Goal: Task Accomplishment & Management: Use online tool/utility

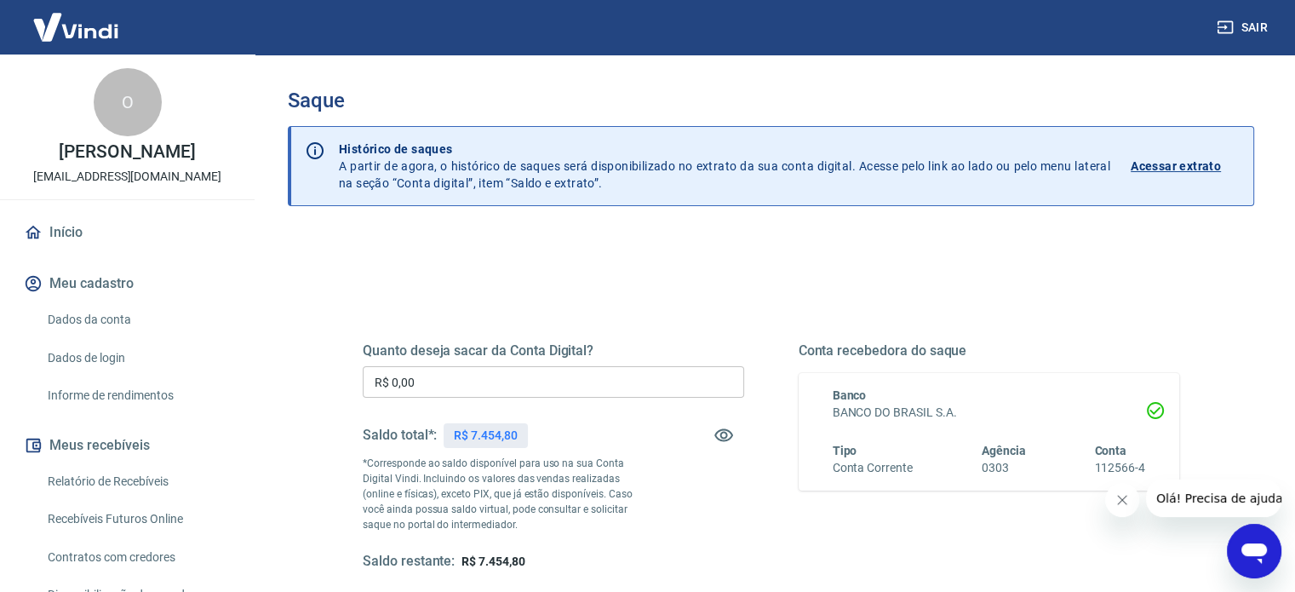
drag, startPoint x: 461, startPoint y: 385, endPoint x: 285, endPoint y: 338, distance: 182.4
click at [344, 361] on div "Quanto deseja sacar da Conta Digital? R$ 0,00 ​ Saldo total*: R$ 7.454,80 *Corr…" at bounding box center [770, 465] width 857 height 396
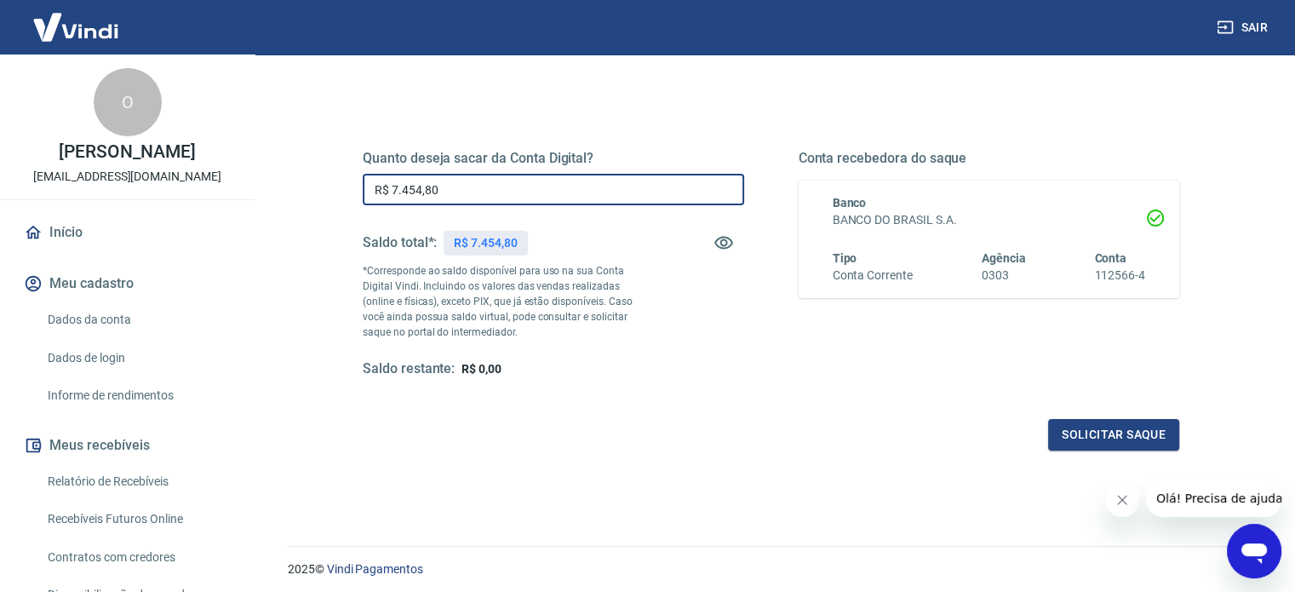
scroll to position [249, 0]
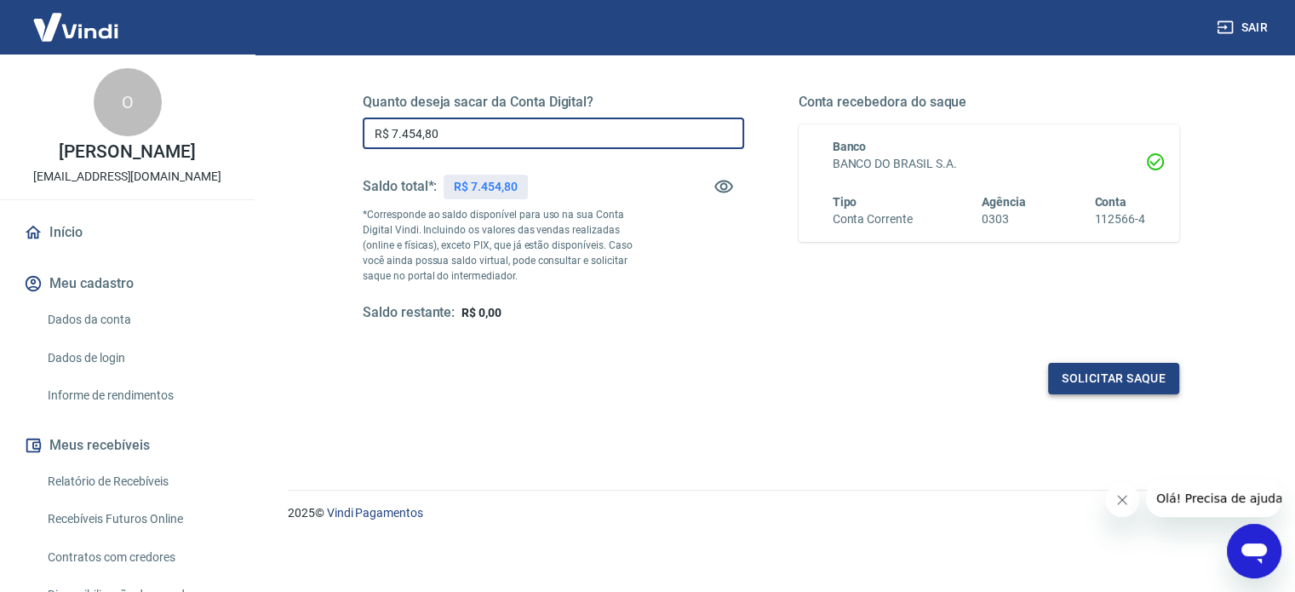
type input "R$ 7.454,80"
click at [1082, 390] on button "Solicitar saque" at bounding box center [1113, 379] width 131 height 32
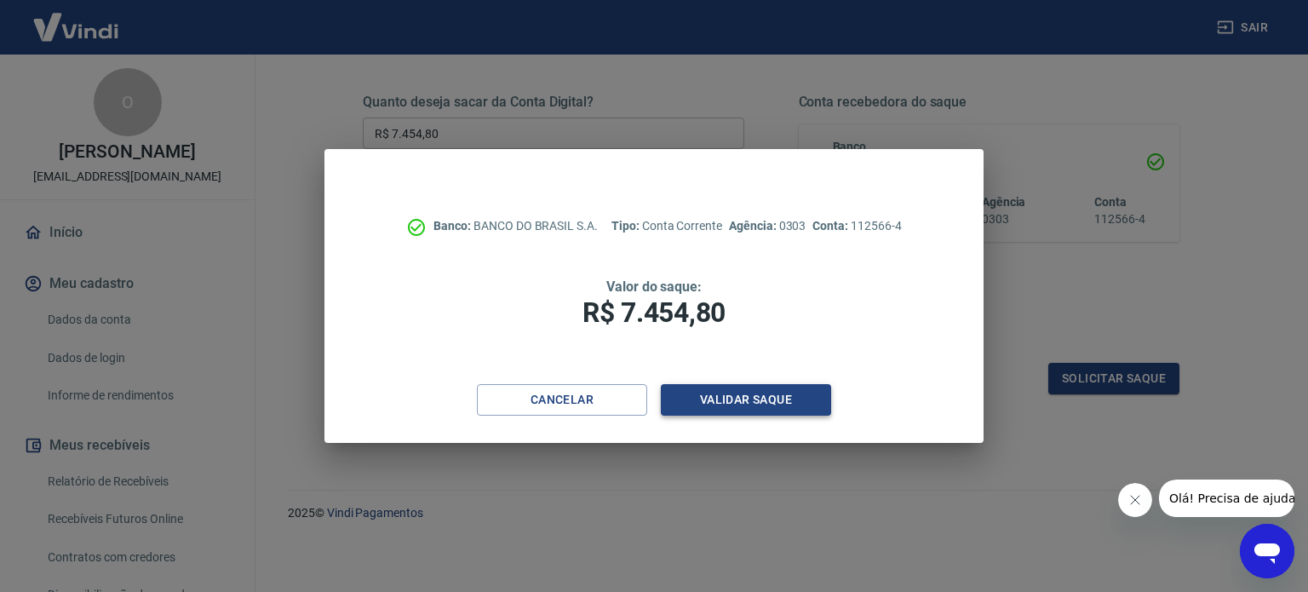
click at [754, 396] on button "Validar saque" at bounding box center [746, 400] width 170 height 32
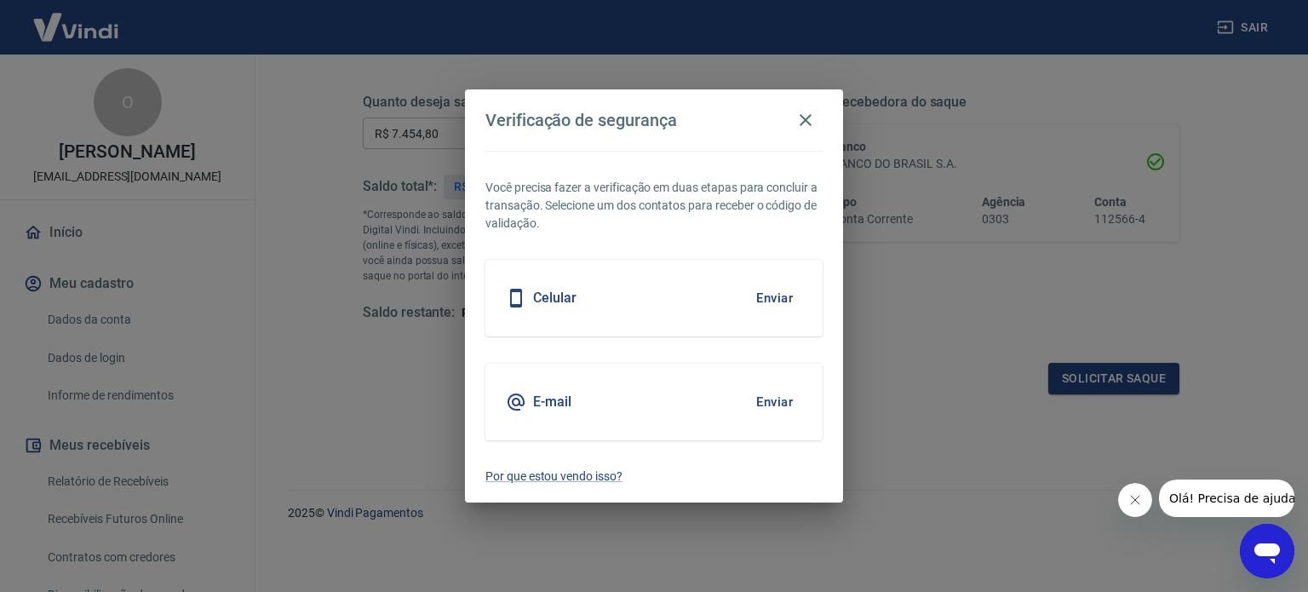
click at [765, 292] on button "Enviar" at bounding box center [774, 298] width 55 height 36
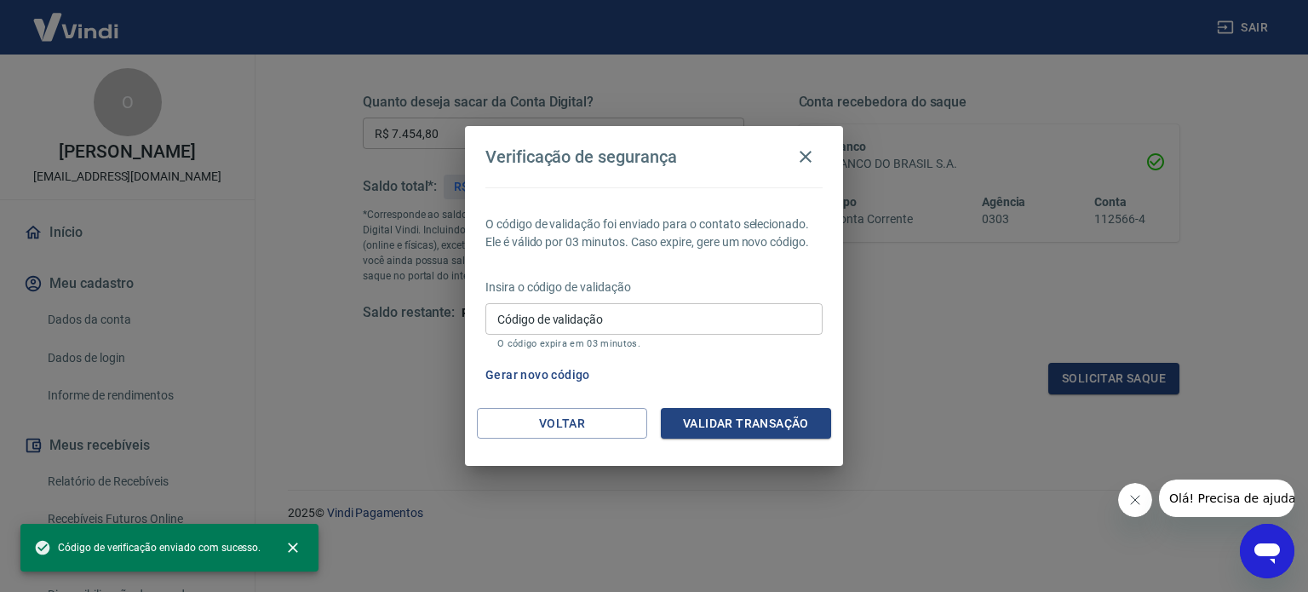
click at [683, 301] on div "Insira o código de validação Código de validação Código de validação O código e…" at bounding box center [653, 315] width 337 height 74
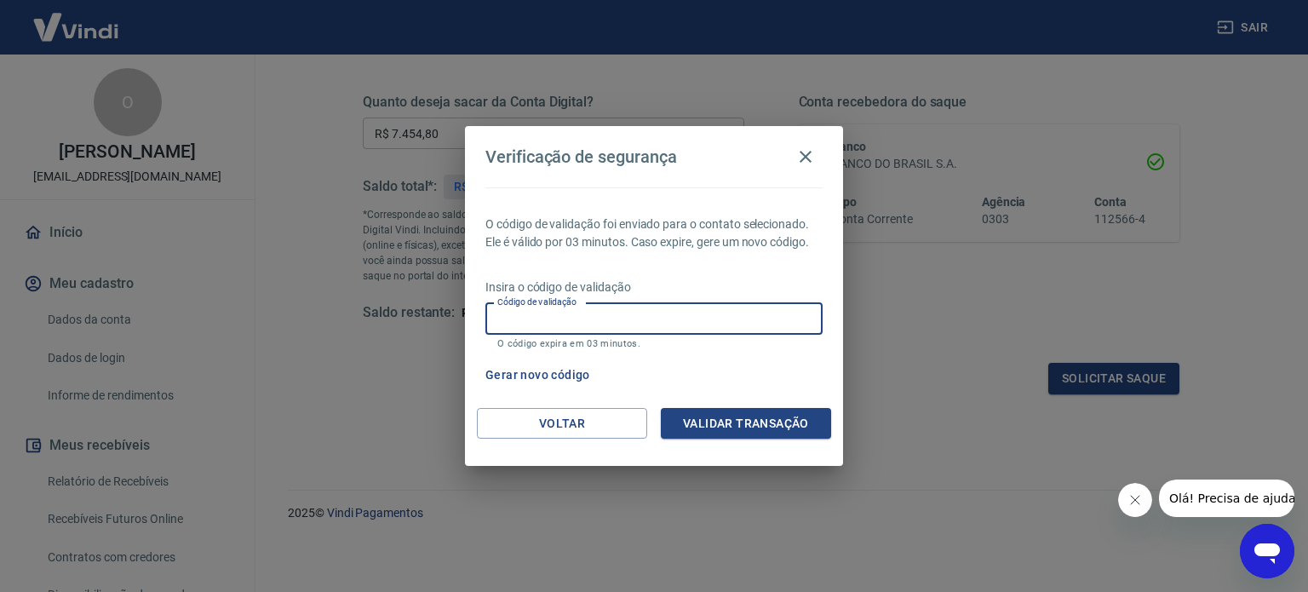
click at [668, 319] on input "Código de validação" at bounding box center [653, 319] width 337 height 32
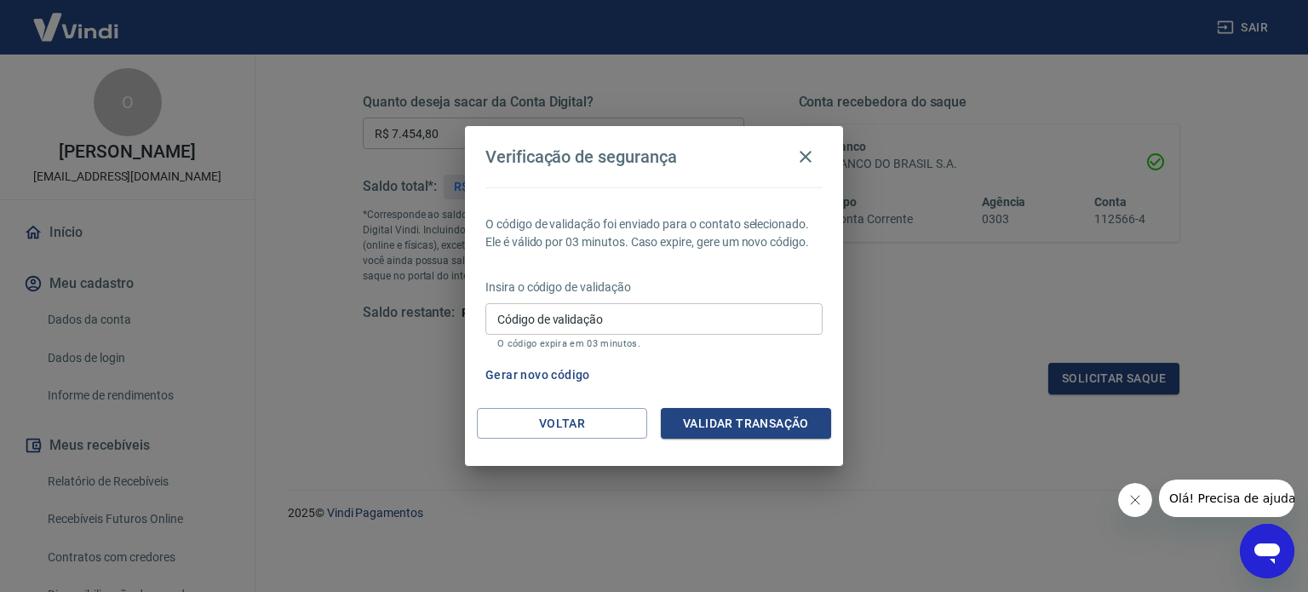
click at [706, 312] on input "Código de validação" at bounding box center [653, 319] width 337 height 32
click at [806, 151] on icon "button" at bounding box center [805, 156] width 20 height 20
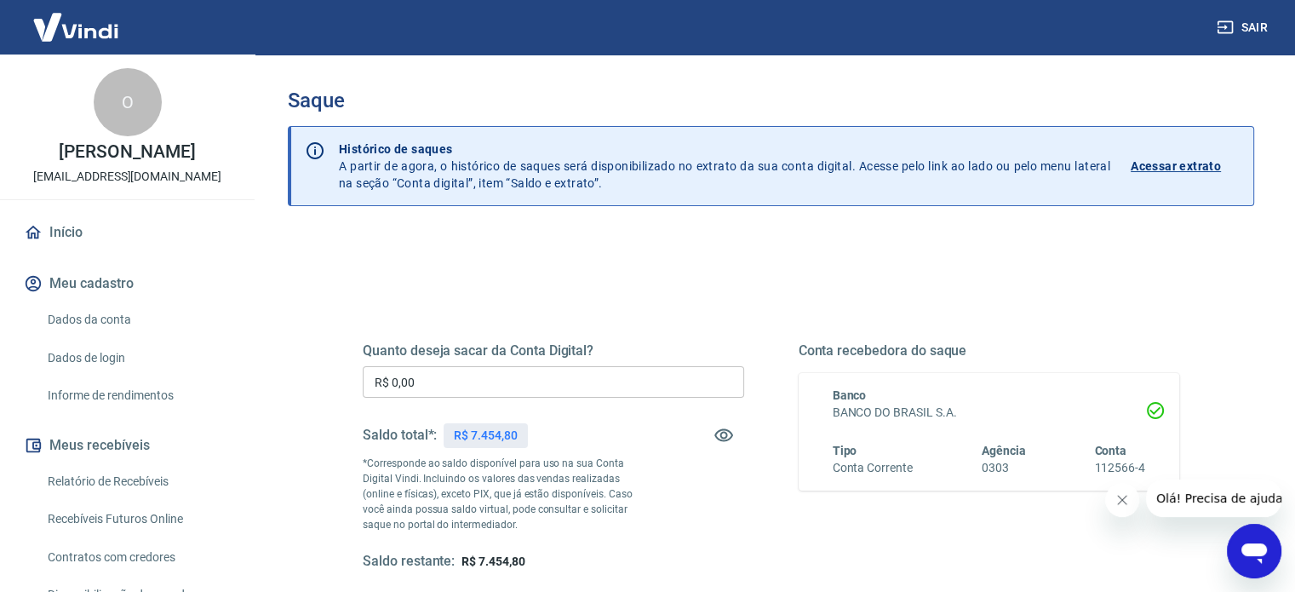
drag, startPoint x: 393, startPoint y: 373, endPoint x: 252, endPoint y: 324, distance: 148.9
click at [298, 374] on div "Quanto deseja sacar da Conta Digital? R$ 0,00 ​ Saldo total*: R$ 7.454,80 *Corr…" at bounding box center [771, 537] width 966 height 609
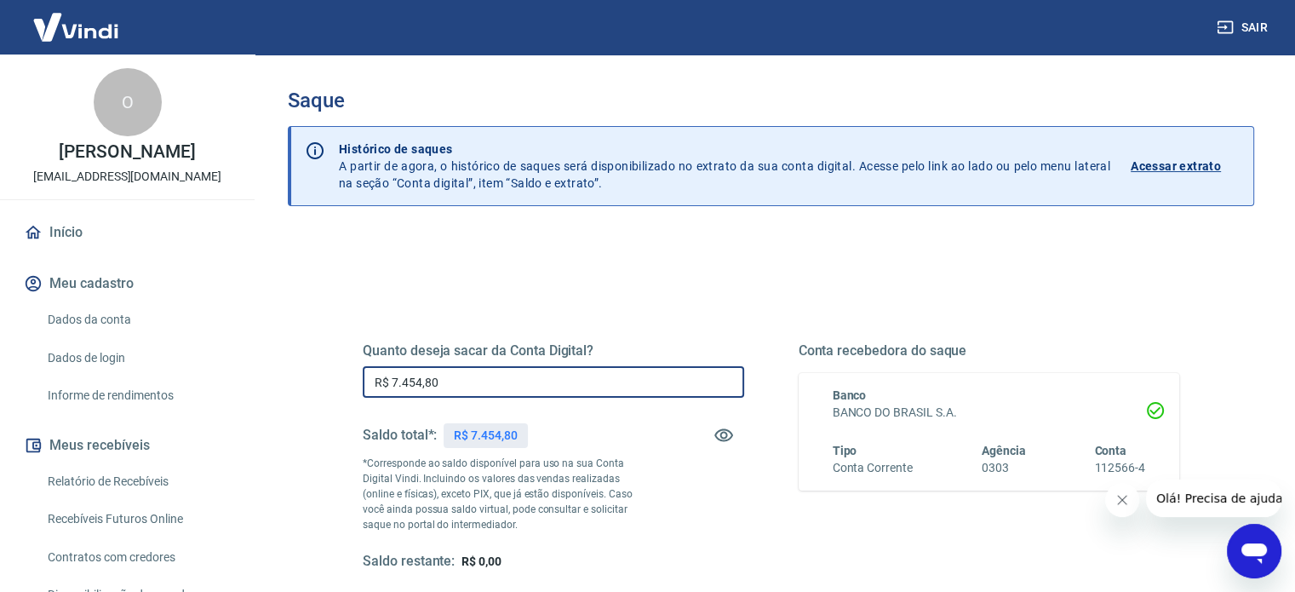
type input "R$ 7.454,80"
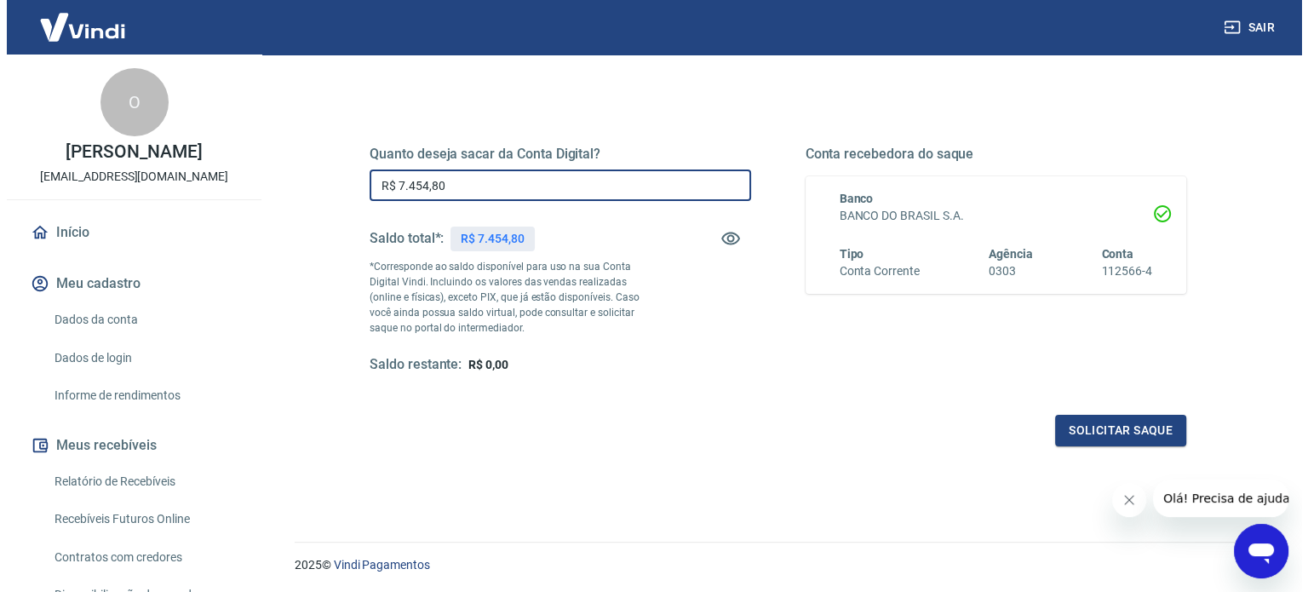
scroll to position [249, 0]
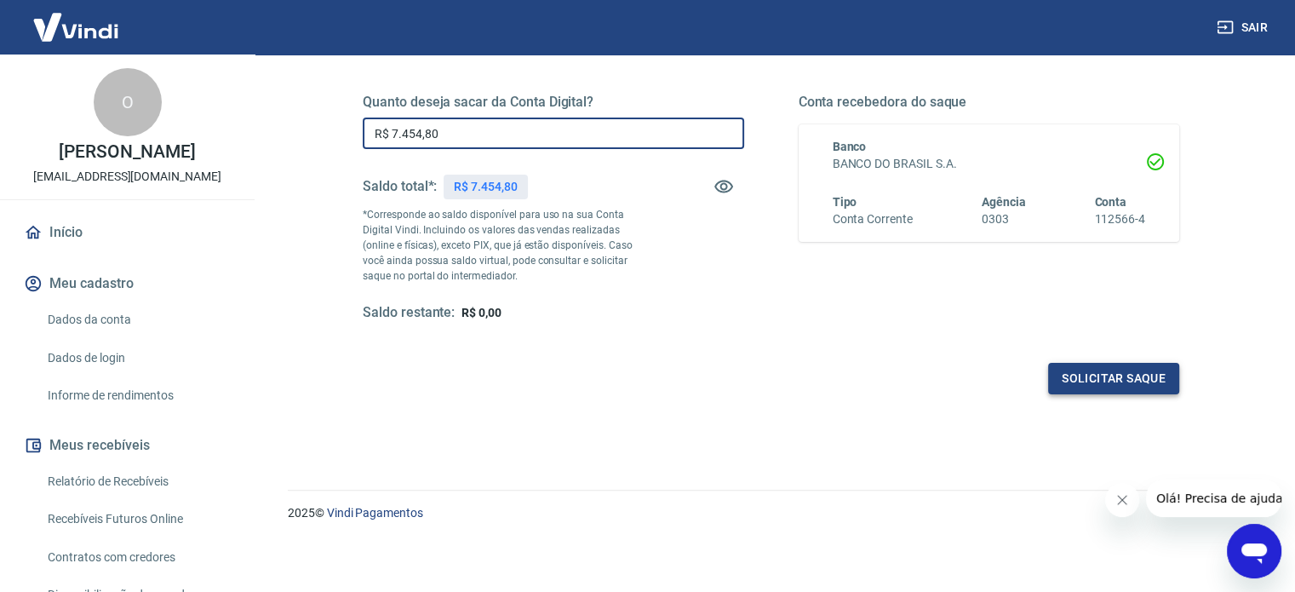
click at [1146, 373] on button "Solicitar saque" at bounding box center [1113, 379] width 131 height 32
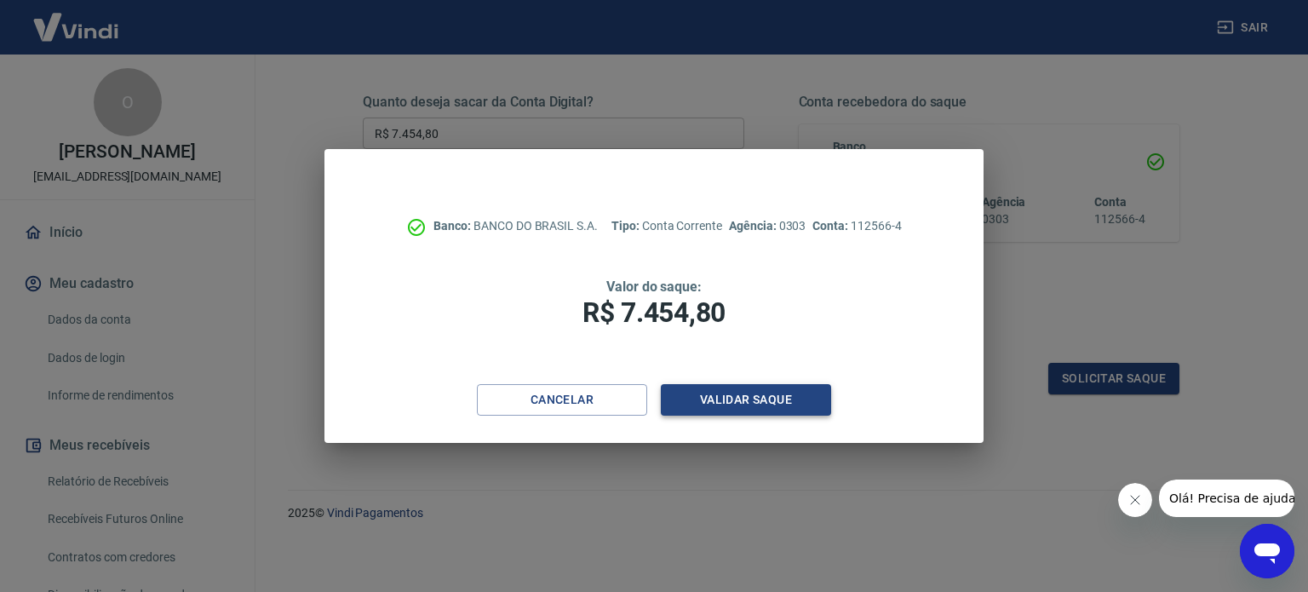
click at [794, 401] on button "Validar saque" at bounding box center [746, 400] width 170 height 32
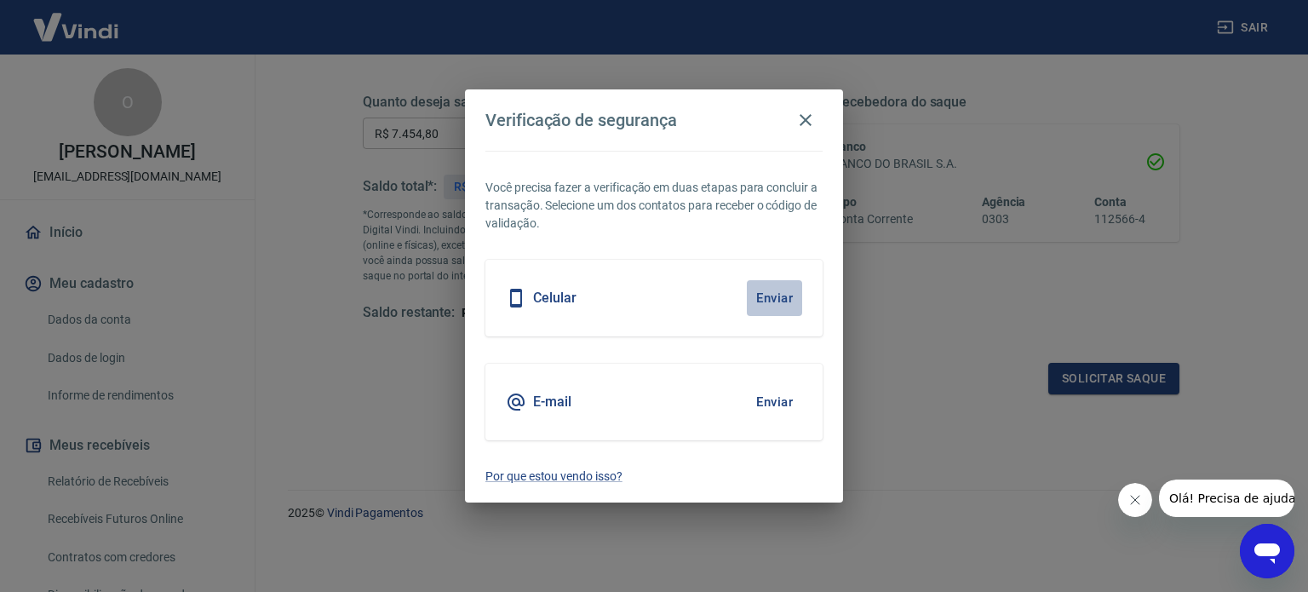
click at [759, 295] on button "Enviar" at bounding box center [774, 298] width 55 height 36
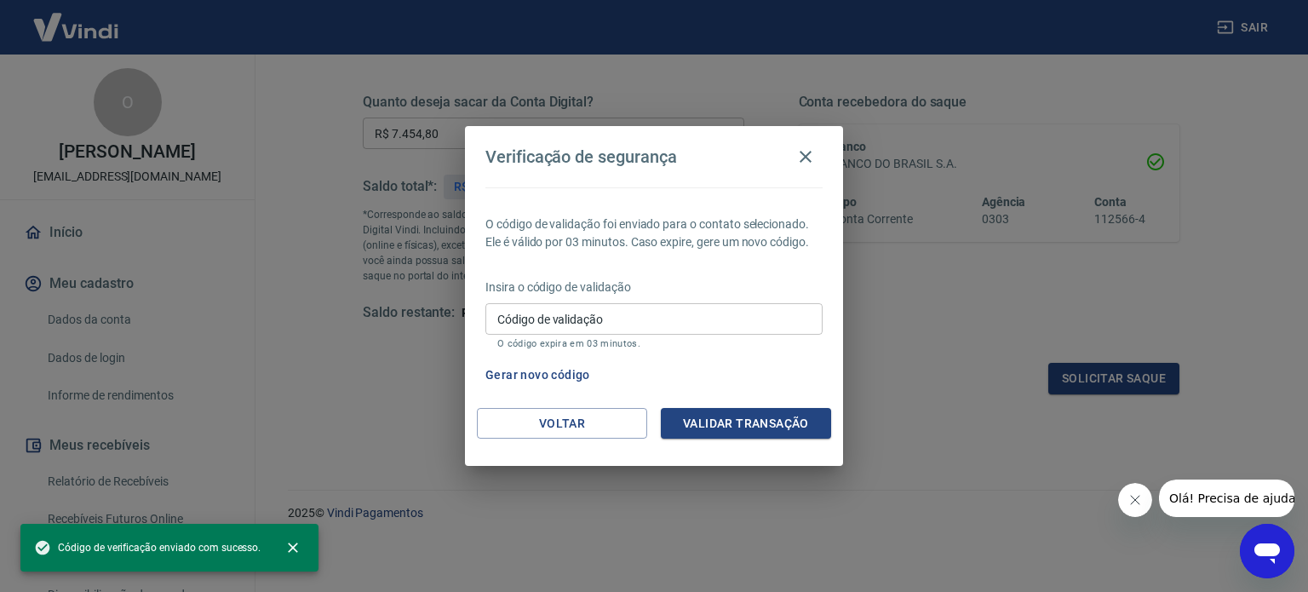
click at [742, 307] on input "Código de validação" at bounding box center [653, 319] width 337 height 32
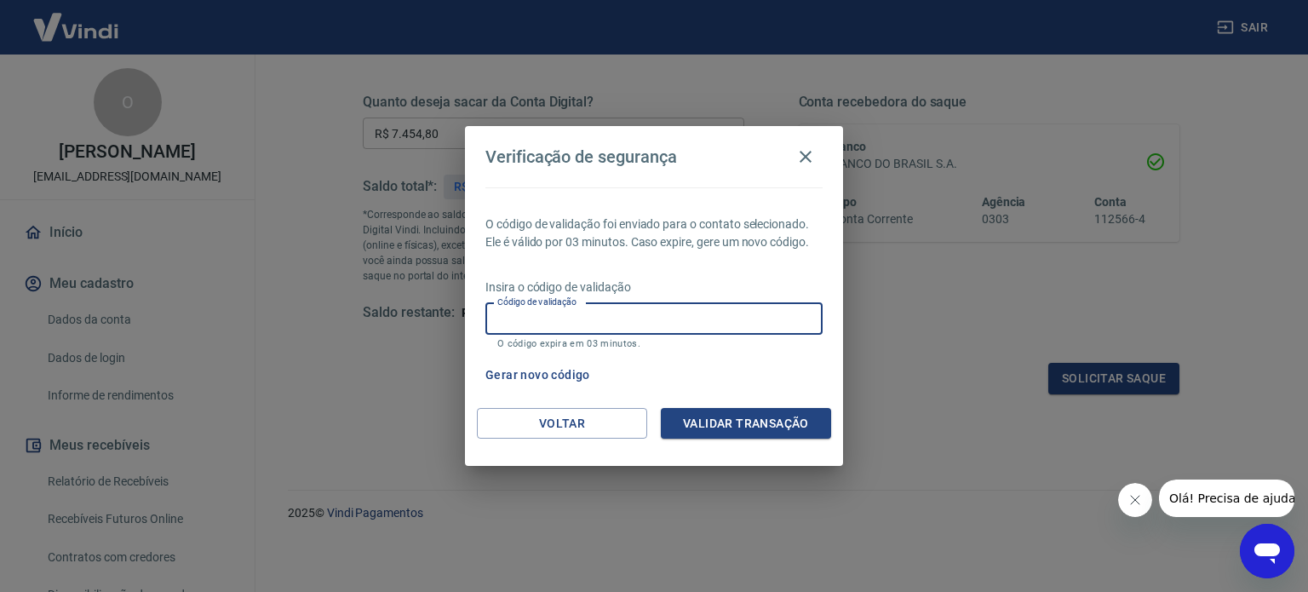
click at [751, 336] on div "Código de validação Código de validação O código expira em 03 minutos." at bounding box center [653, 326] width 337 height 46
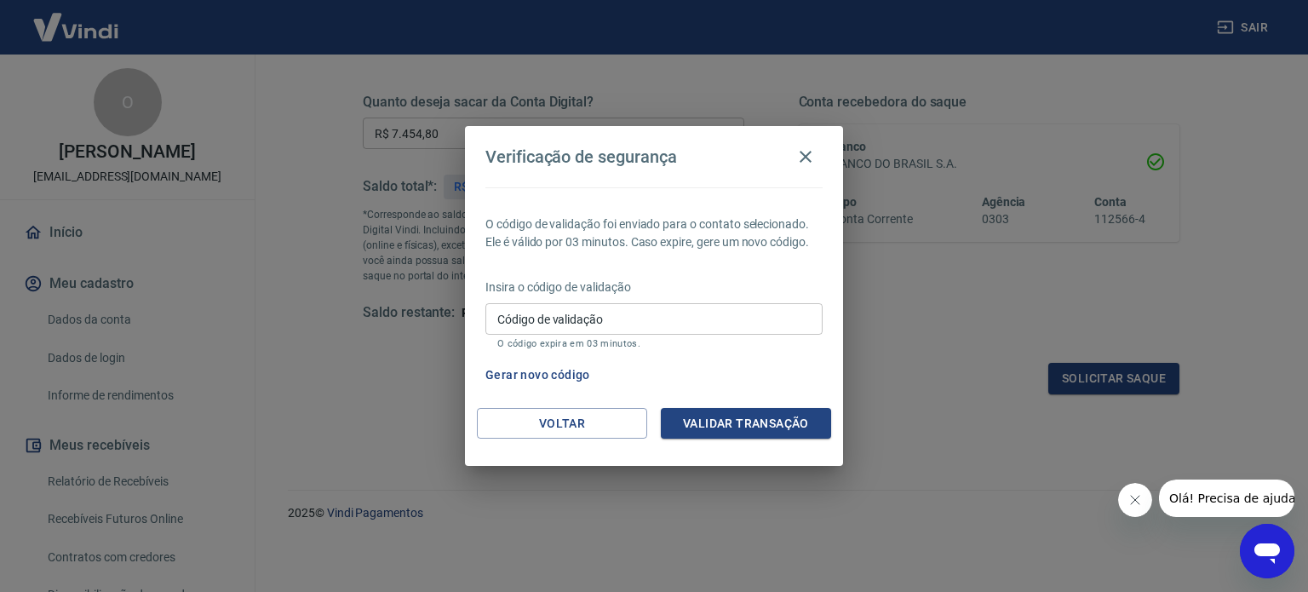
click at [760, 318] on input "Código de validação" at bounding box center [653, 319] width 337 height 32
click at [736, 336] on div "Código de validação Código de validação O código expira em 03 minutos." at bounding box center [653, 326] width 337 height 46
click at [742, 320] on input "Código de validação" at bounding box center [653, 319] width 337 height 32
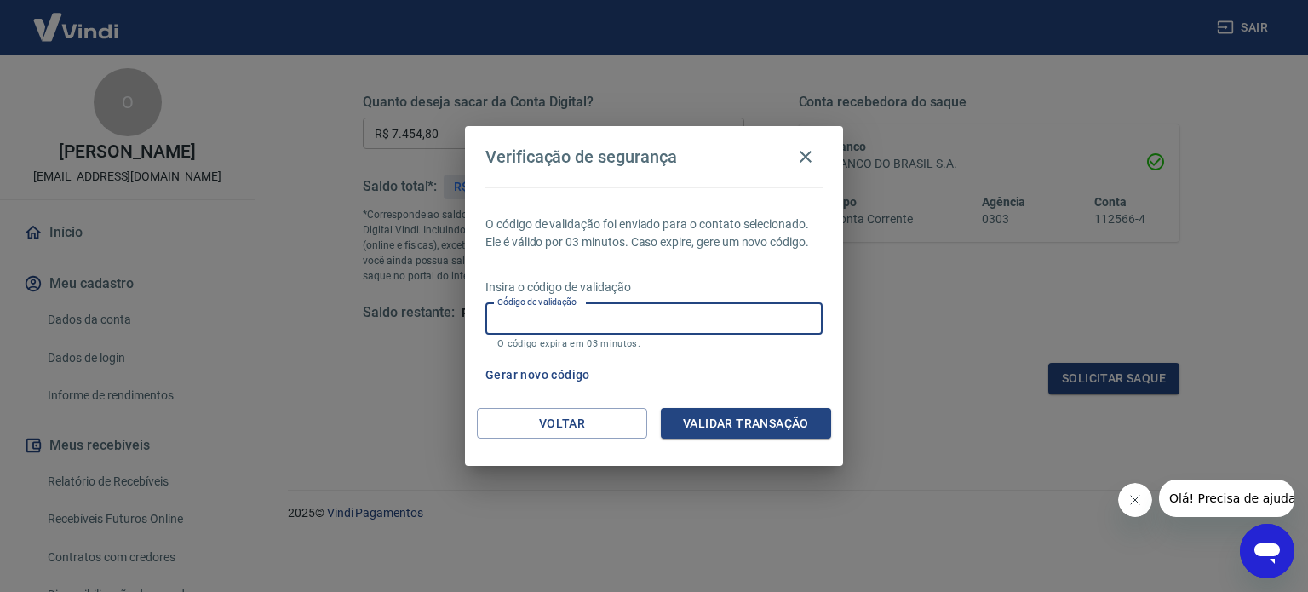
click at [756, 318] on input "Código de validação" at bounding box center [653, 319] width 337 height 32
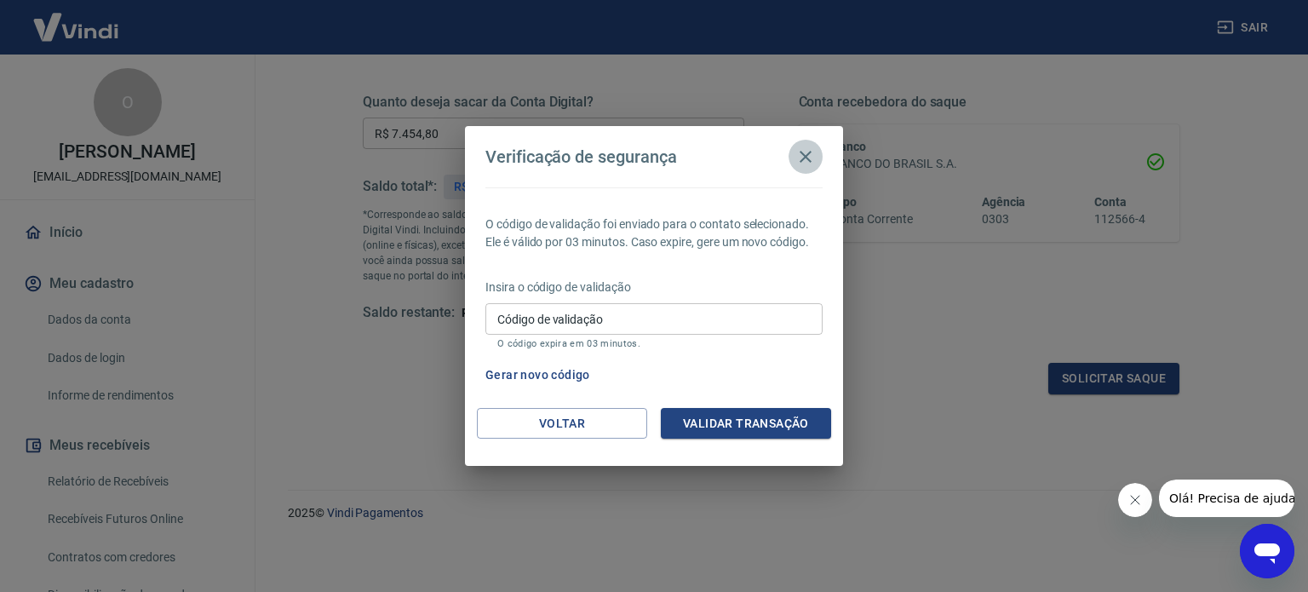
click at [806, 155] on icon "button" at bounding box center [805, 157] width 12 height 12
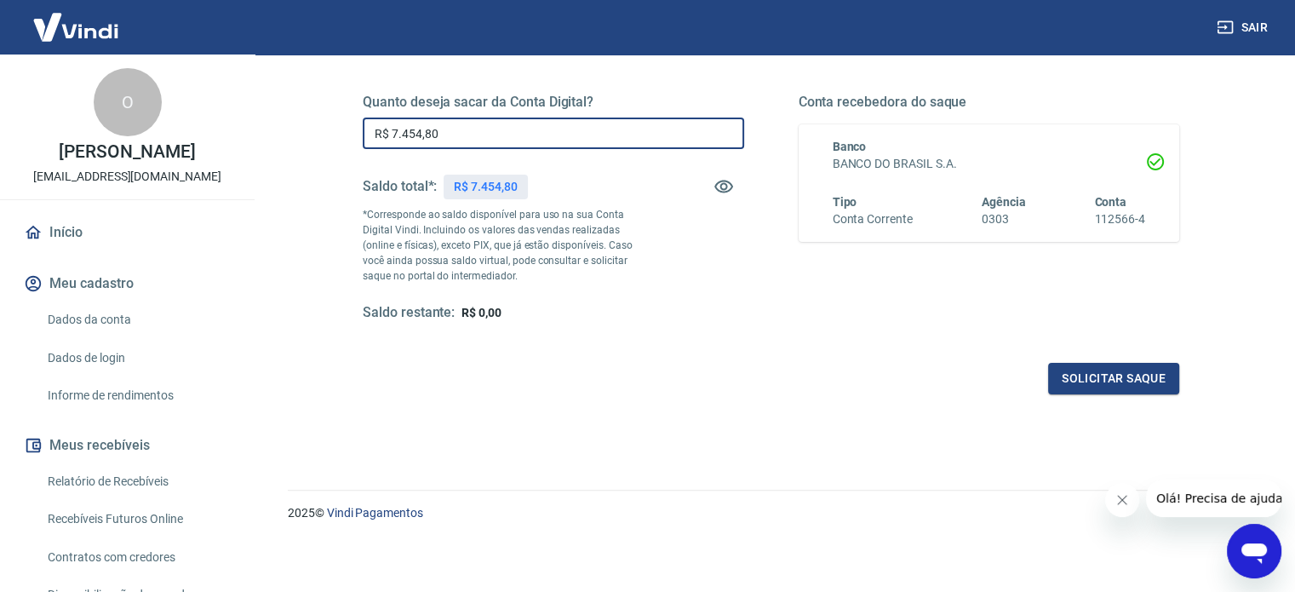
click at [502, 142] on input "R$ 7.454,80" at bounding box center [553, 133] width 381 height 32
click at [1117, 383] on button "Solicitar saque" at bounding box center [1113, 379] width 131 height 32
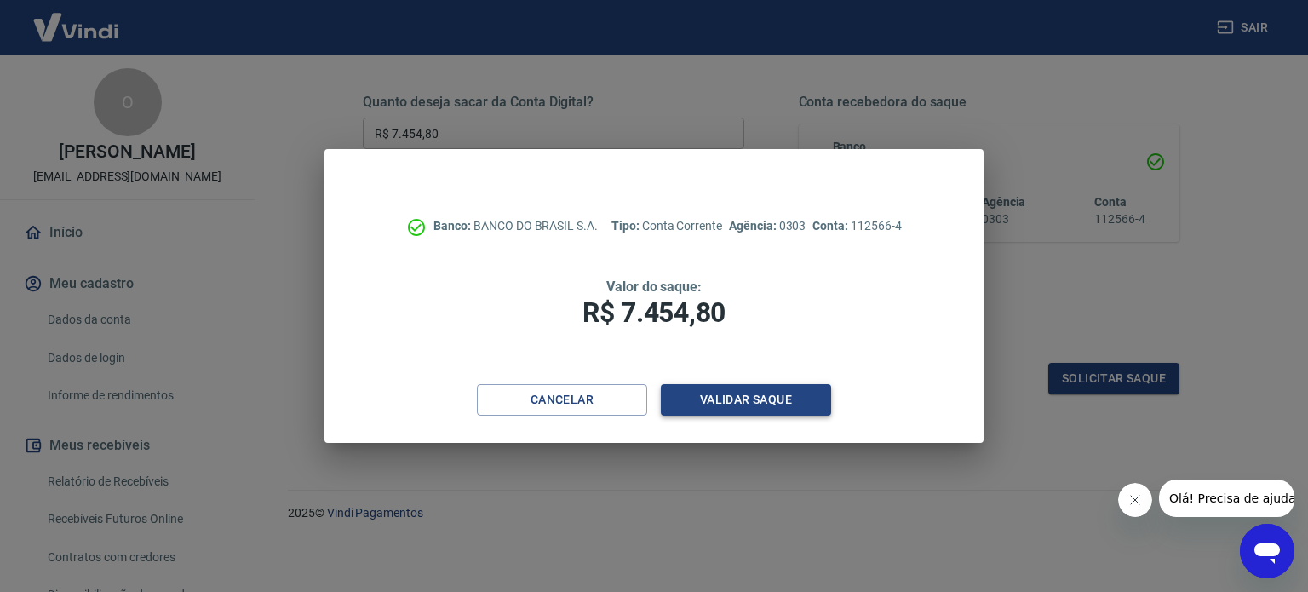
click at [756, 395] on button "Validar saque" at bounding box center [746, 400] width 170 height 32
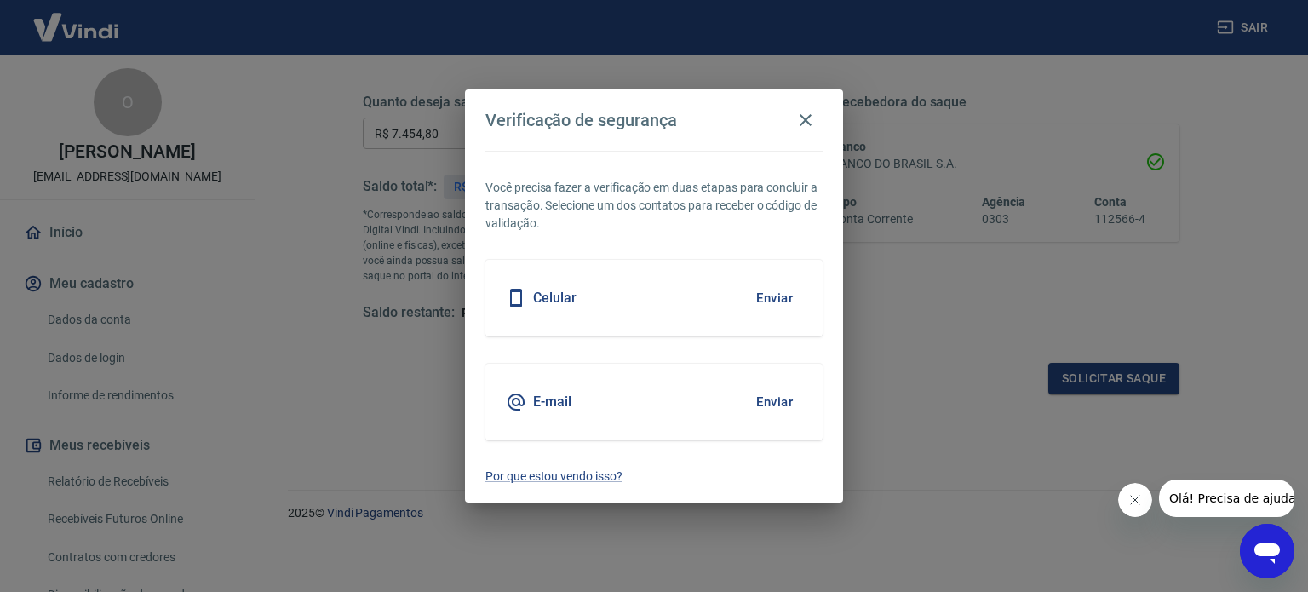
click at [774, 304] on button "Enviar" at bounding box center [774, 298] width 55 height 36
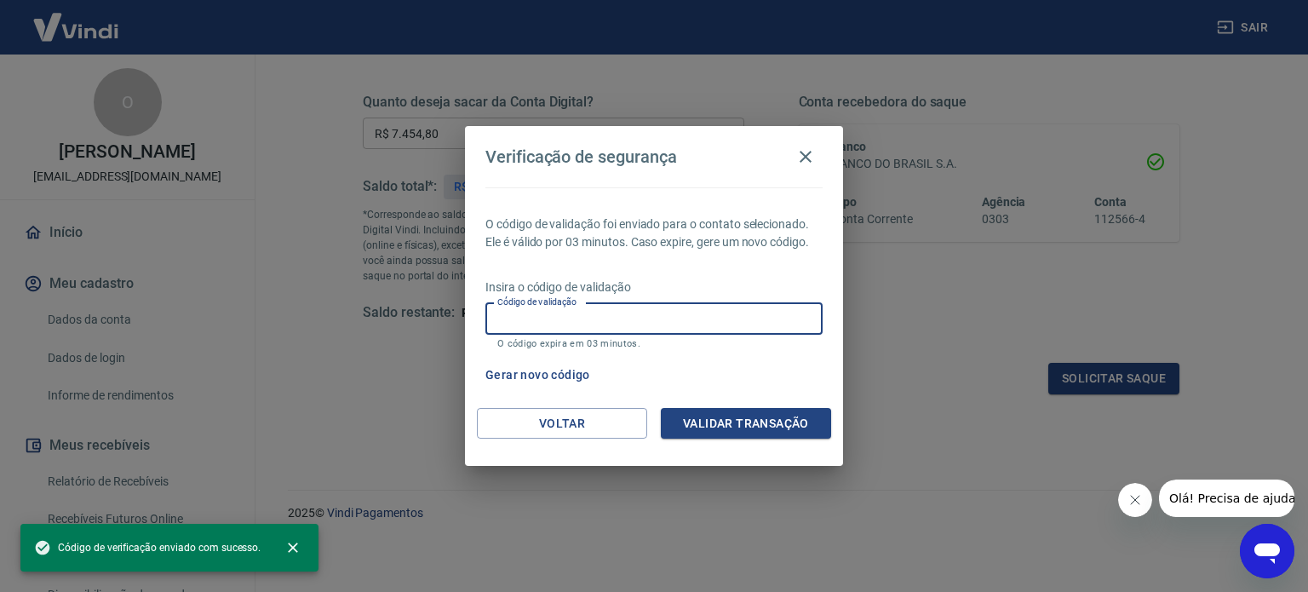
click at [739, 315] on input "Código de validação" at bounding box center [653, 319] width 337 height 32
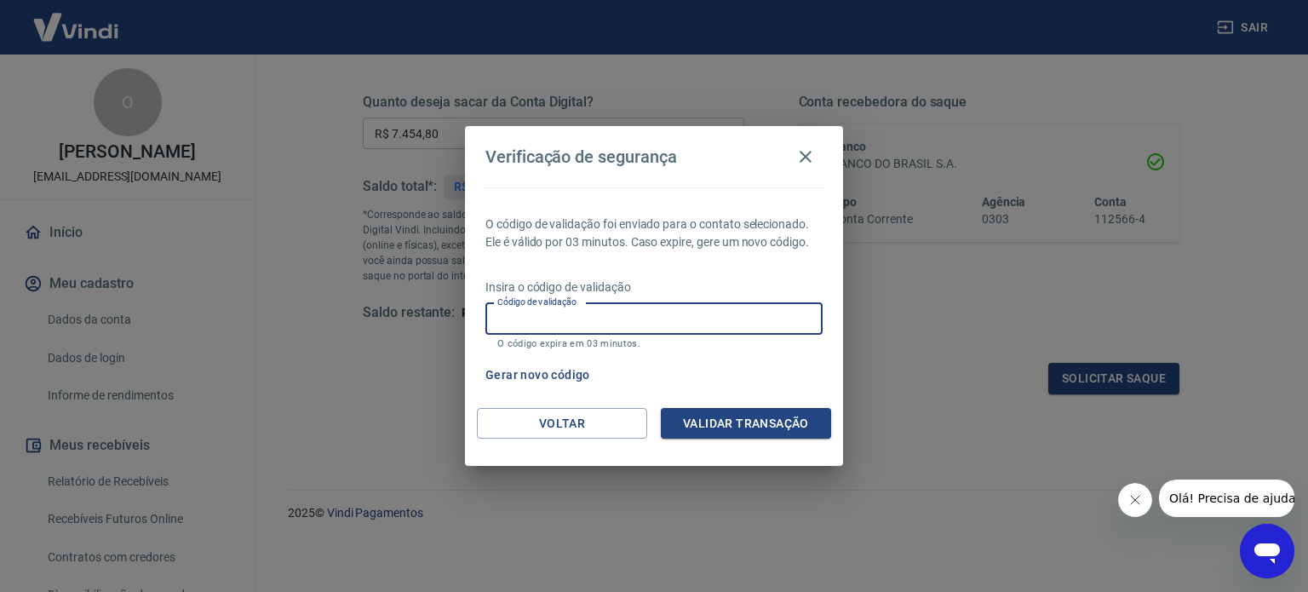
click at [679, 320] on input "Código de validação" at bounding box center [653, 319] width 337 height 32
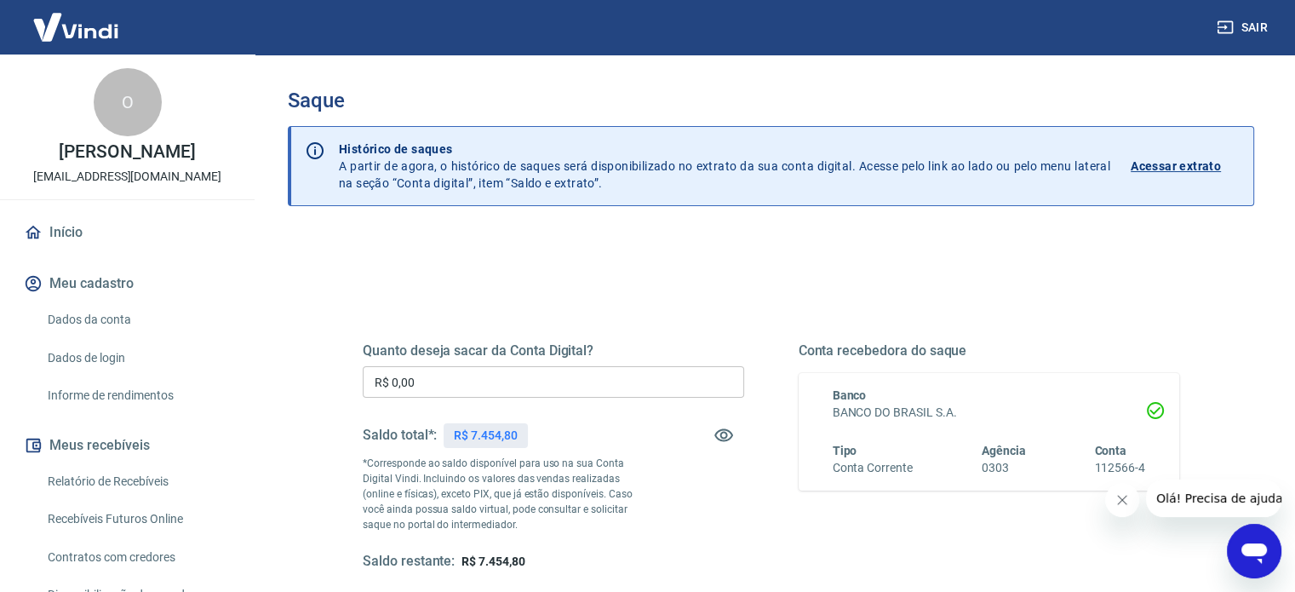
click at [310, 364] on div "Quanto deseja sacar da Conta Digital? R$ 0,00 ​ Saldo total*: R$ 7.454,80 *Corr…" at bounding box center [771, 537] width 966 height 609
drag, startPoint x: 424, startPoint y: 364, endPoint x: 375, endPoint y: 380, distance: 51.7
click at [375, 380] on div "Quanto deseja sacar da Conta Digital? R$ 0,00 ​ Saldo total*: R$ 7.454,80 *Corr…" at bounding box center [553, 456] width 381 height 228
drag, startPoint x: 423, startPoint y: 381, endPoint x: 194, endPoint y: 318, distance: 237.3
click at [198, 339] on div "Sair O Odirlei Lopes yapay@nathallymaquinas.com.br Início Meu cadastro Dados da…" at bounding box center [647, 296] width 1295 height 592
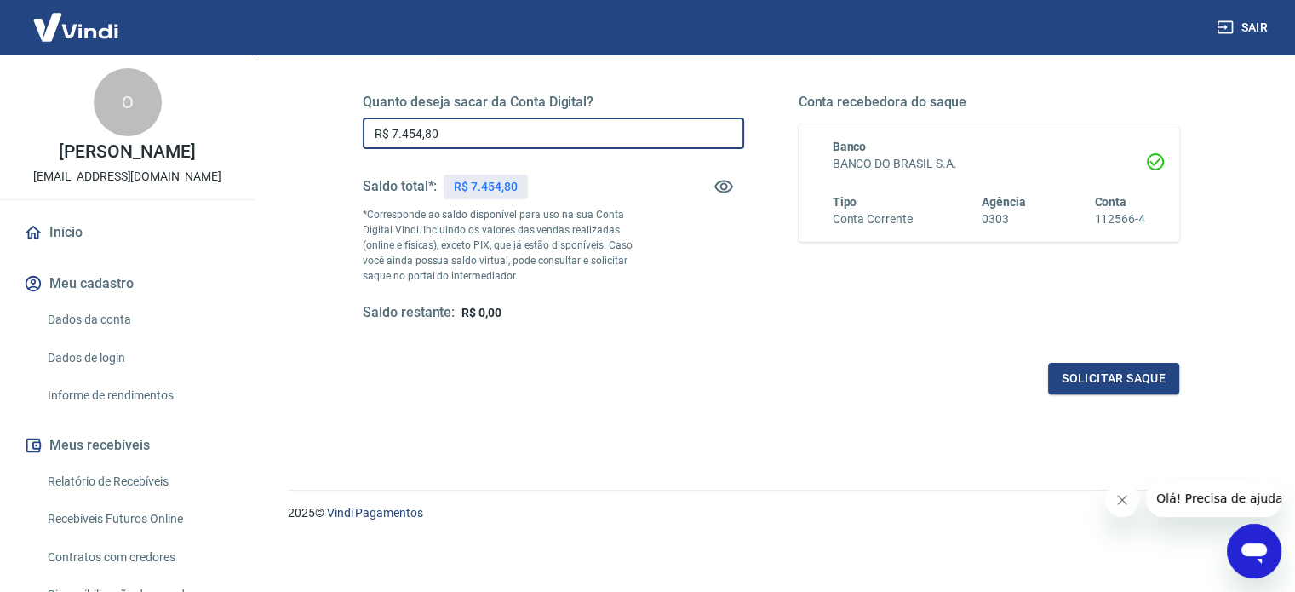
scroll to position [249, 0]
type input "R$ 7.454,80"
click at [1103, 367] on button "Solicitar saque" at bounding box center [1113, 379] width 131 height 32
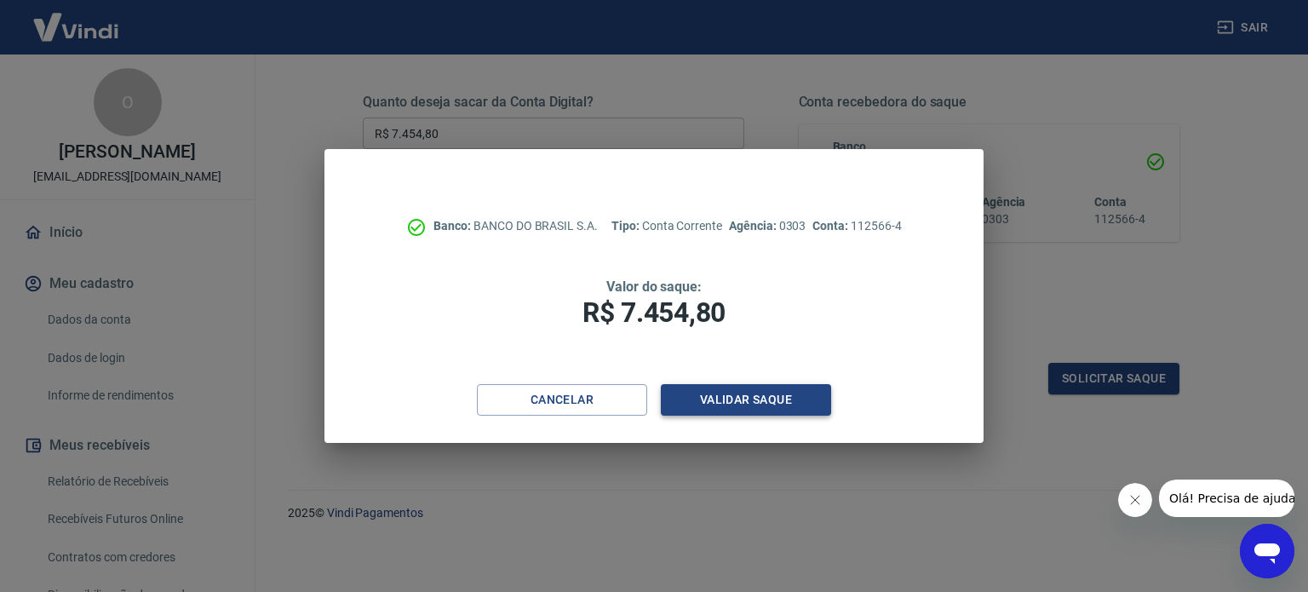
click at [749, 401] on button "Validar saque" at bounding box center [746, 400] width 170 height 32
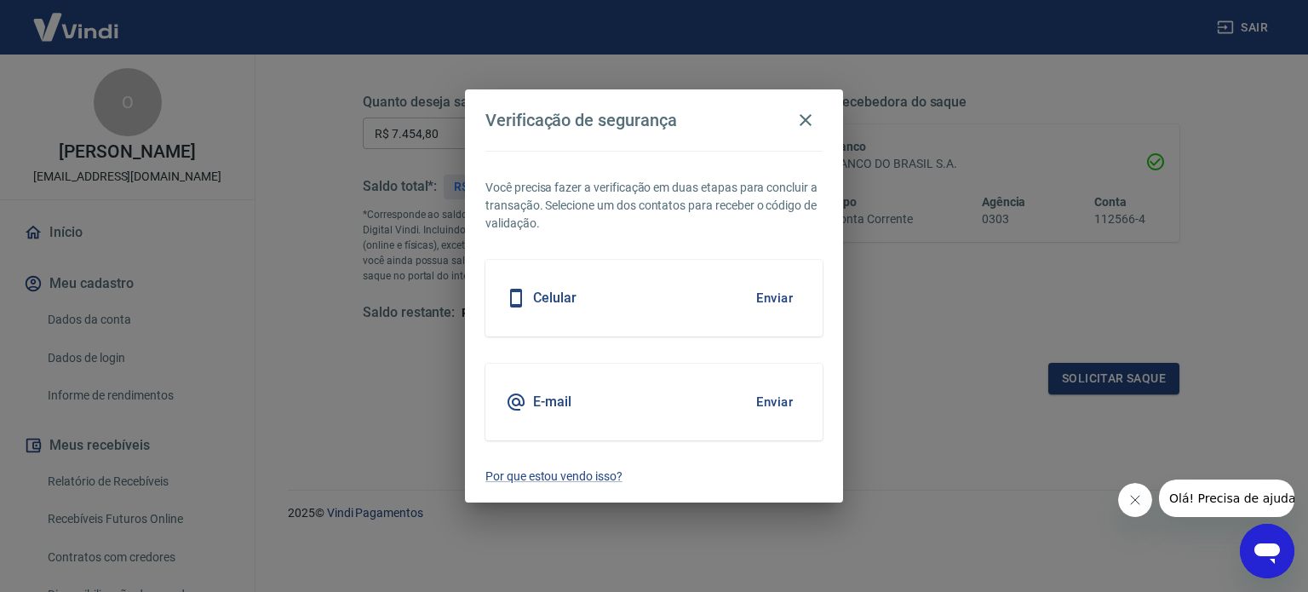
click at [785, 302] on button "Enviar" at bounding box center [774, 298] width 55 height 36
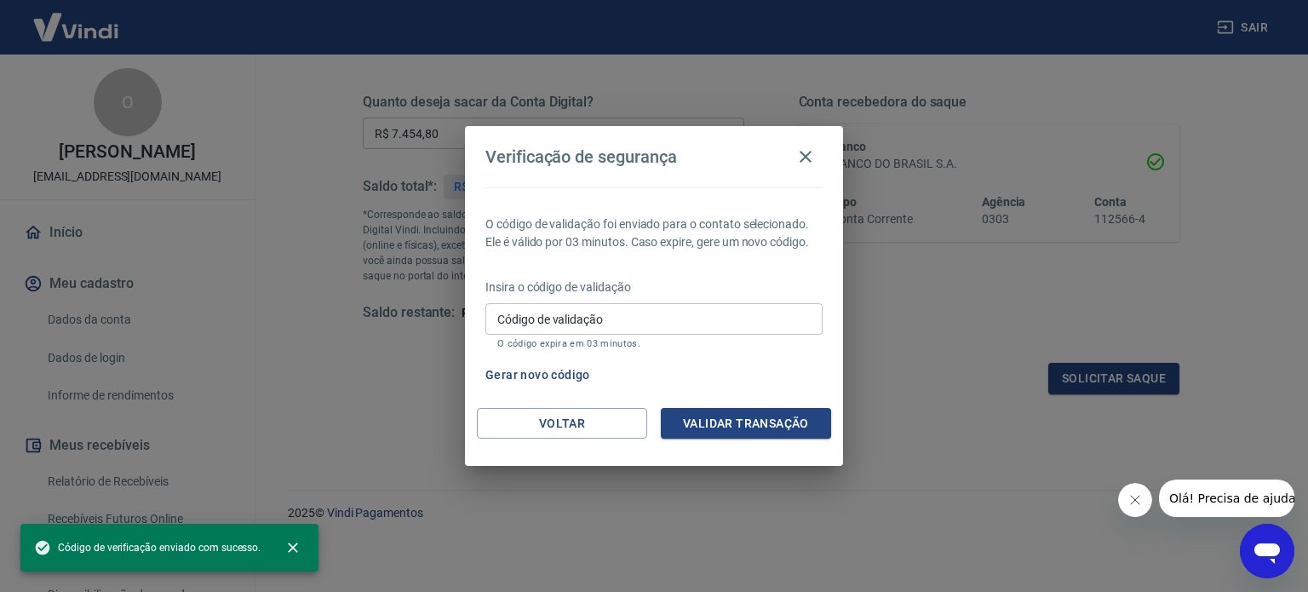
click at [746, 316] on input "Código de validação" at bounding box center [653, 319] width 337 height 32
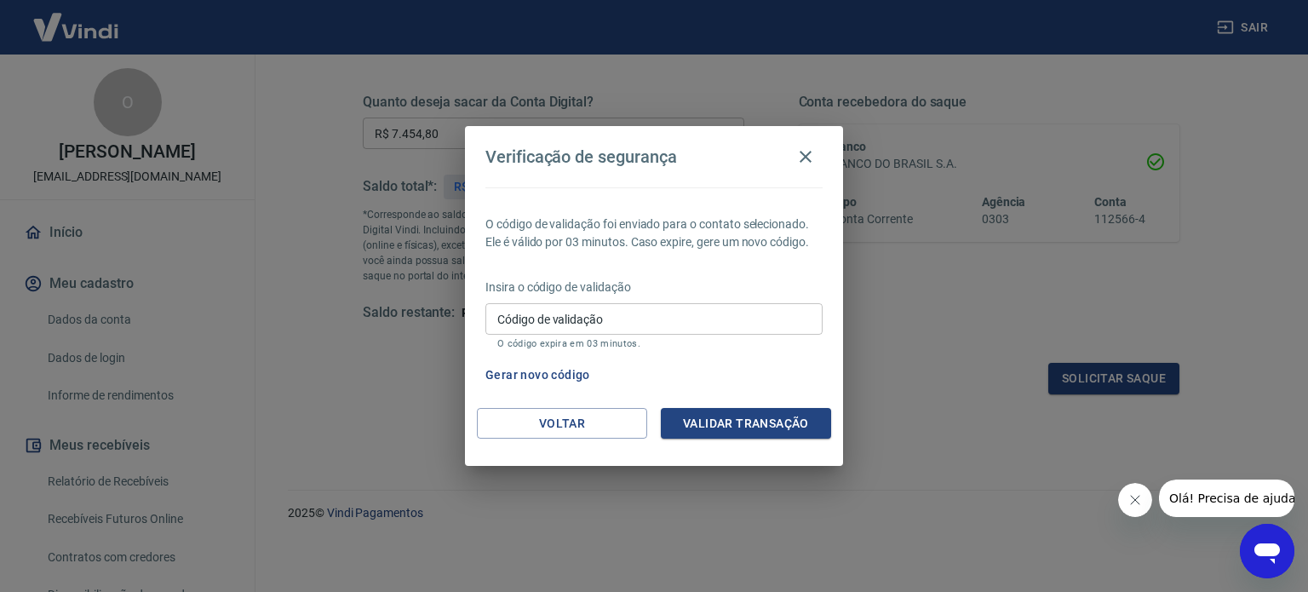
click at [610, 351] on div "Insira o código de validação Código de validação Código de validação O código e…" at bounding box center [653, 315] width 337 height 74
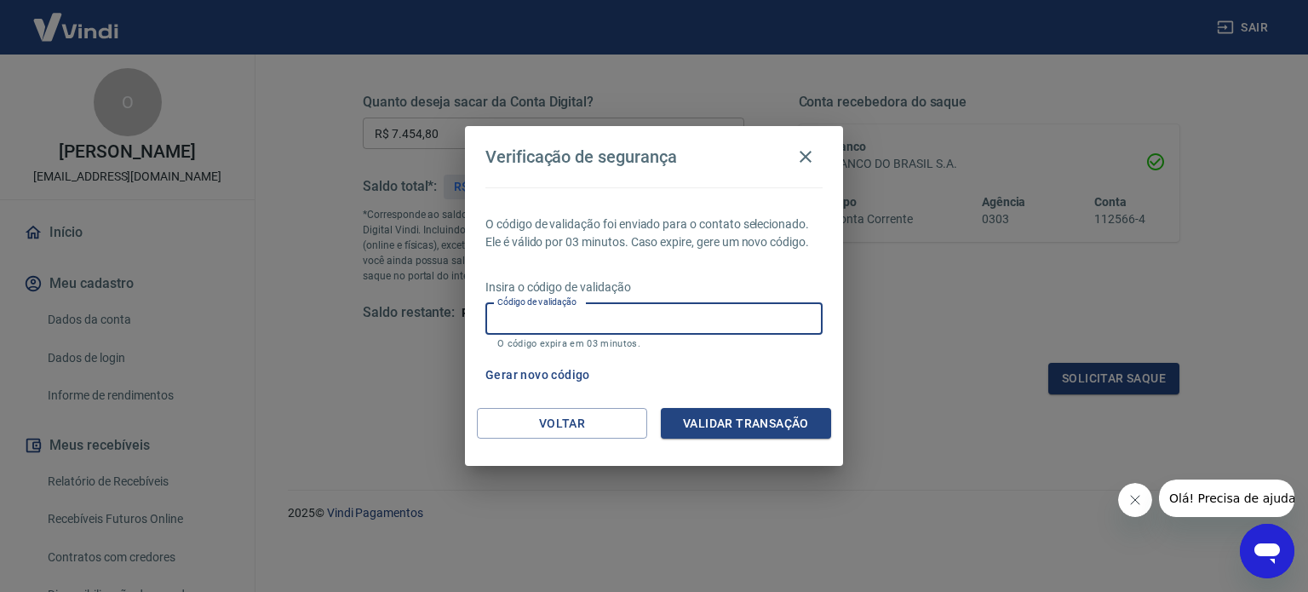
click at [628, 325] on input "Código de validação" at bounding box center [653, 319] width 337 height 32
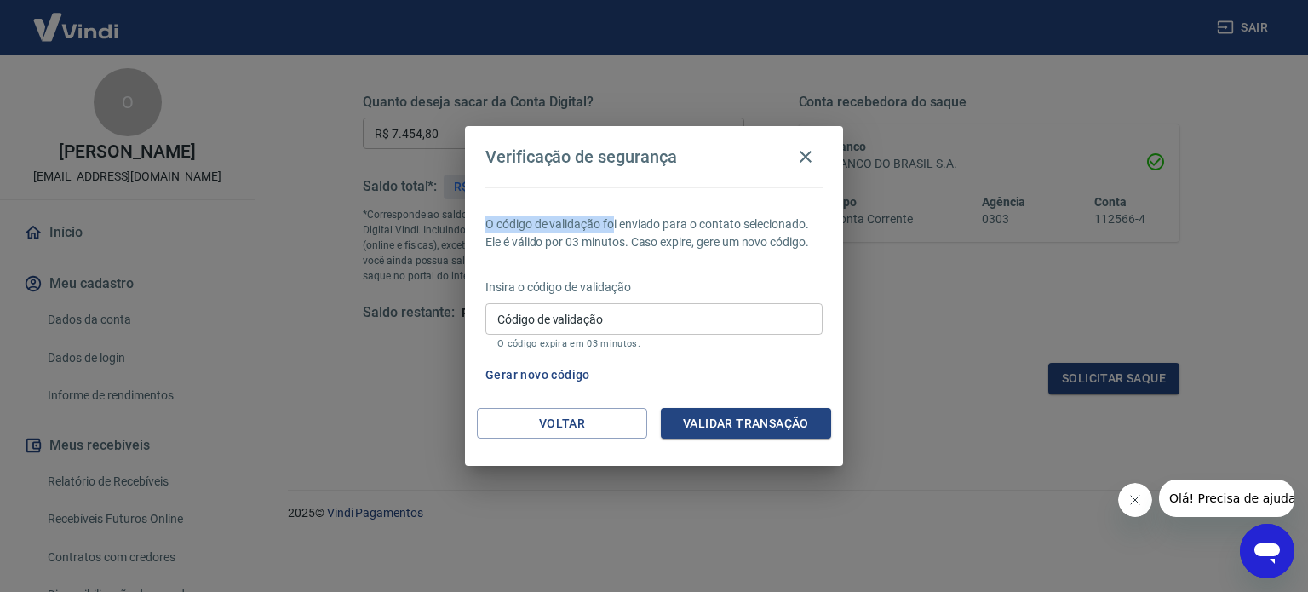
drag, startPoint x: 673, startPoint y: 155, endPoint x: 546, endPoint y: 206, distance: 136.8
click at [608, 193] on div "Verificação de segurança O código de validação foi enviado para o contato selec…" at bounding box center [654, 296] width 378 height 340
click at [578, 164] on h4 "Verificação de segurança" at bounding box center [581, 156] width 192 height 20
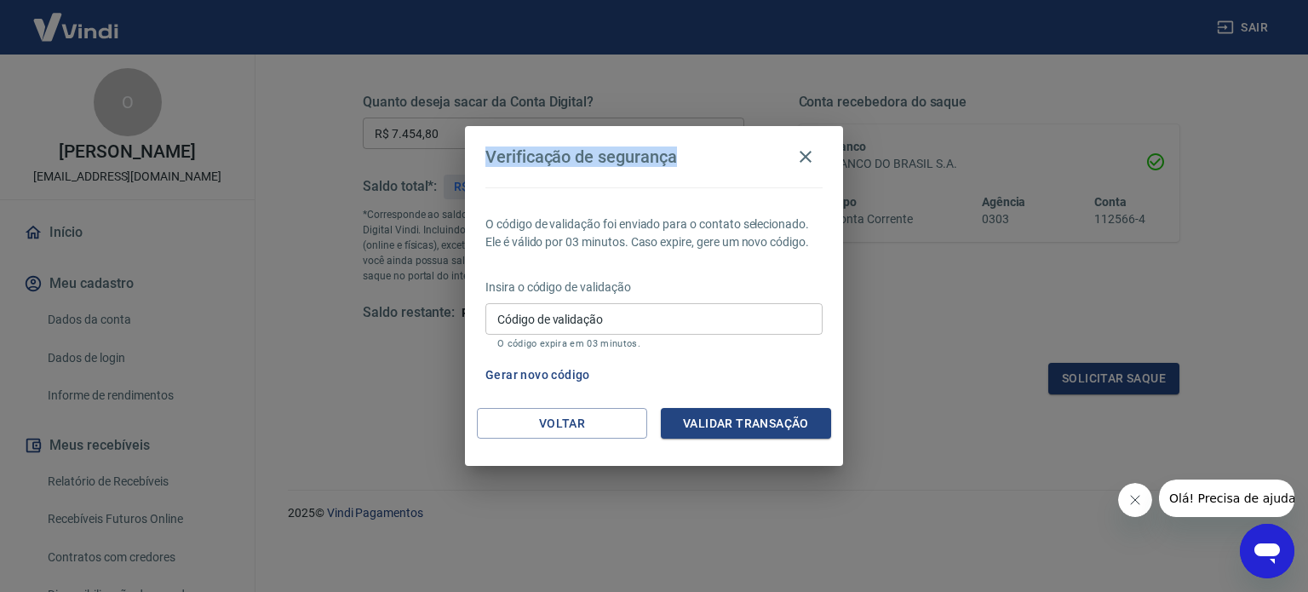
drag, startPoint x: 507, startPoint y: 159, endPoint x: 688, endPoint y: 169, distance: 180.8
click at [688, 169] on div "Verificação de segurança" at bounding box center [653, 157] width 337 height 34
click at [693, 187] on hr at bounding box center [653, 187] width 337 height 1
click at [656, 327] on input "Código de validação" at bounding box center [653, 319] width 337 height 32
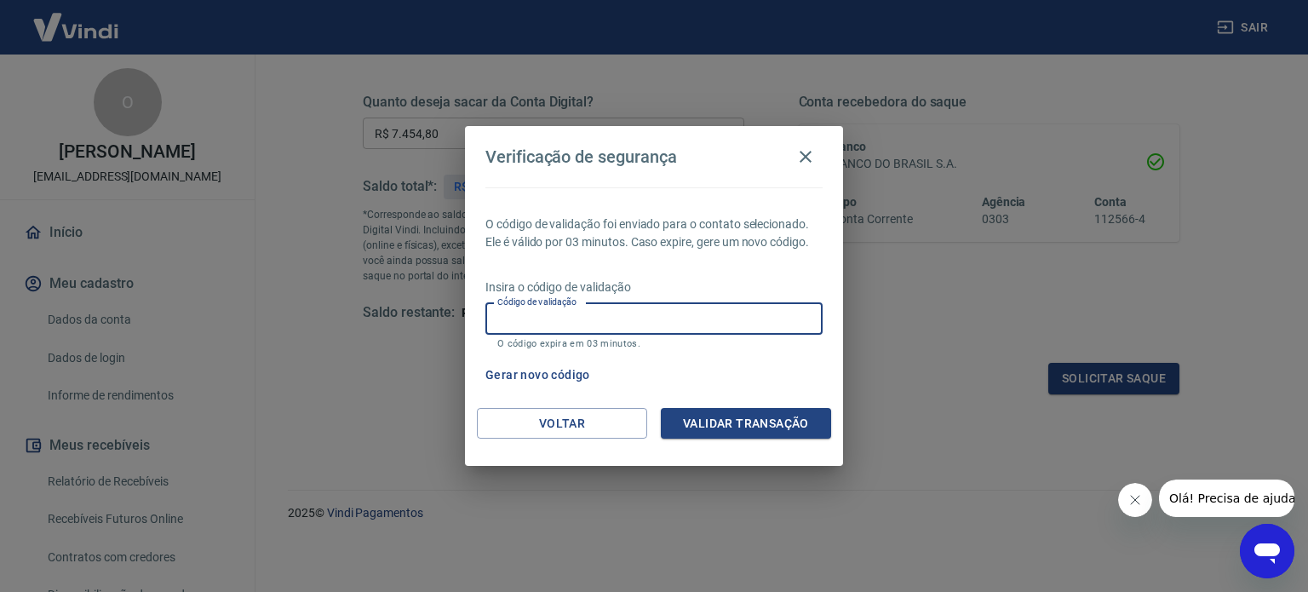
click at [656, 326] on input "Código de validação" at bounding box center [653, 319] width 337 height 32
click at [676, 332] on input "Código de validação" at bounding box center [653, 319] width 337 height 32
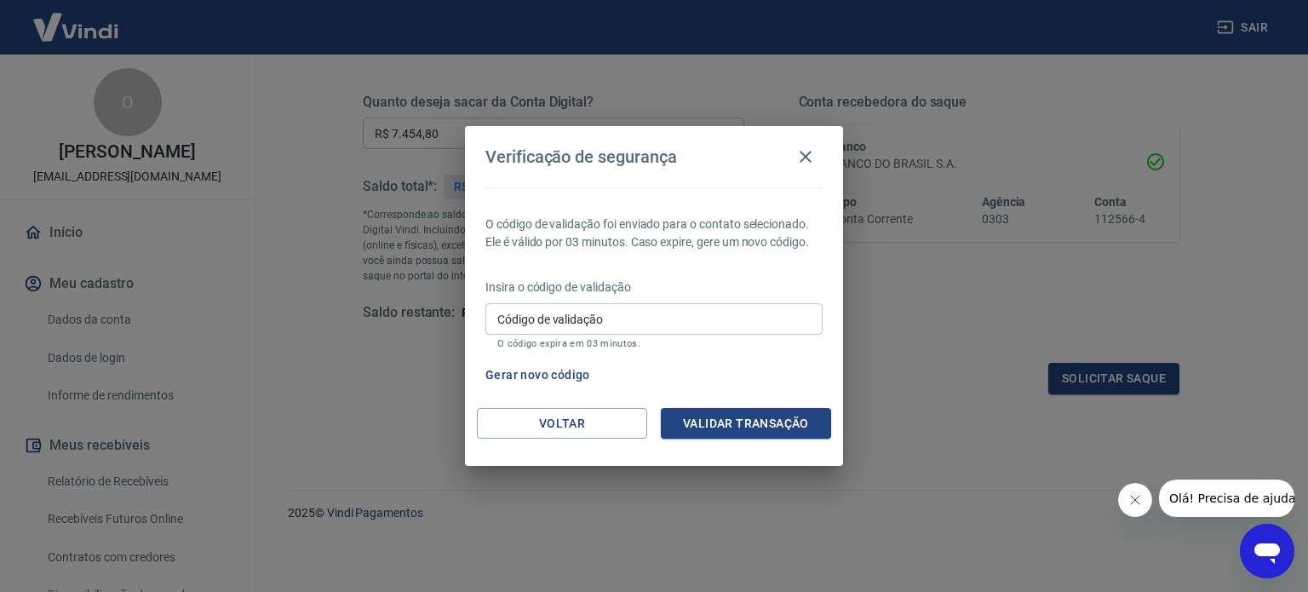
click at [682, 319] on input "Código de validação" at bounding box center [653, 319] width 337 height 32
click at [562, 322] on div "Código de validação Código de validação O código expira em 03 minutos." at bounding box center [653, 326] width 337 height 46
click at [805, 155] on icon "button" at bounding box center [805, 156] width 20 height 20
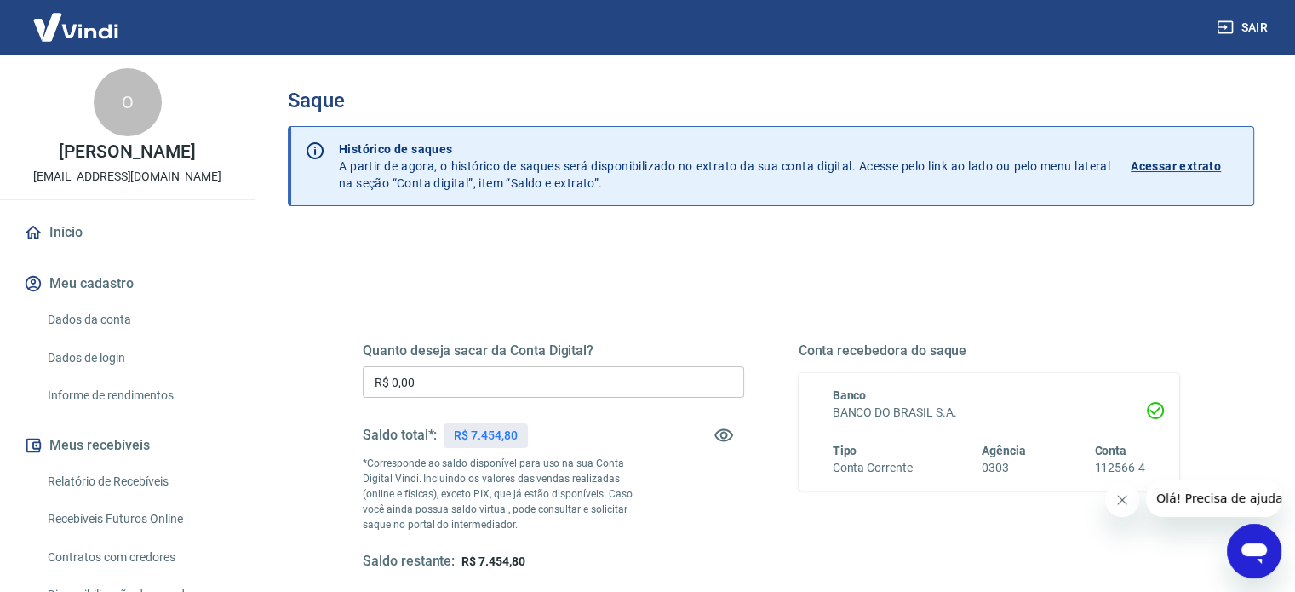
drag, startPoint x: 468, startPoint y: 376, endPoint x: 281, endPoint y: 307, distance: 199.9
click at [381, 357] on div "Quanto deseja sacar da Conta Digital? R$ 0,00 ​ Saldo total*: R$ 7.454,80 *Corr…" at bounding box center [553, 456] width 381 height 228
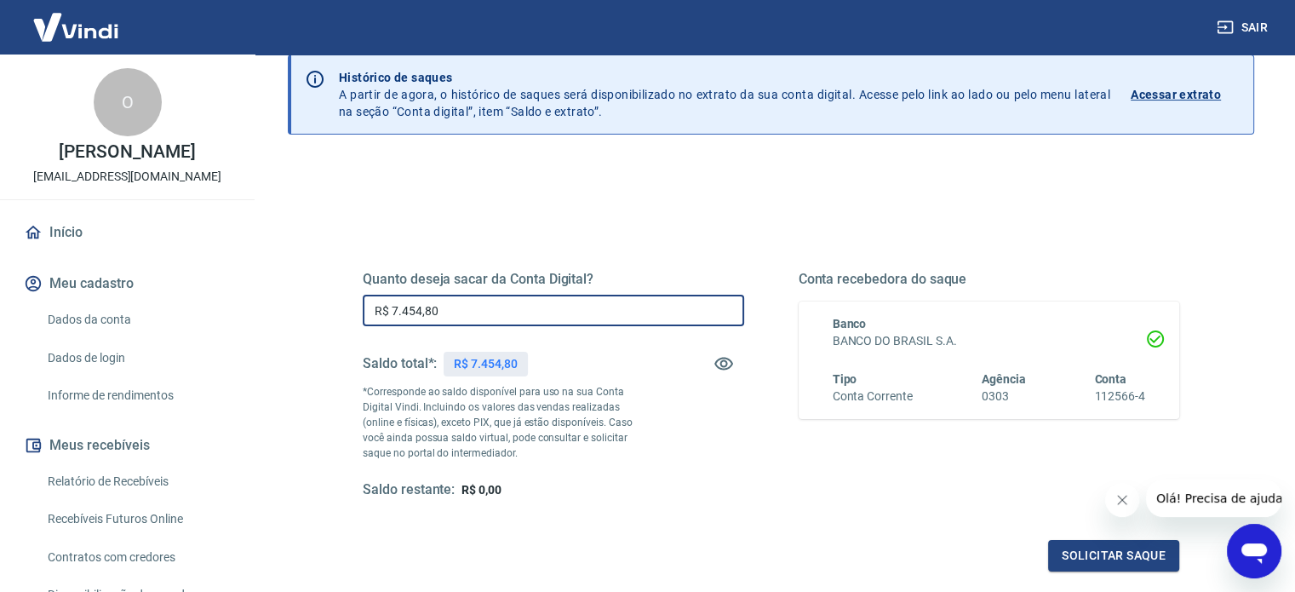
scroll to position [249, 0]
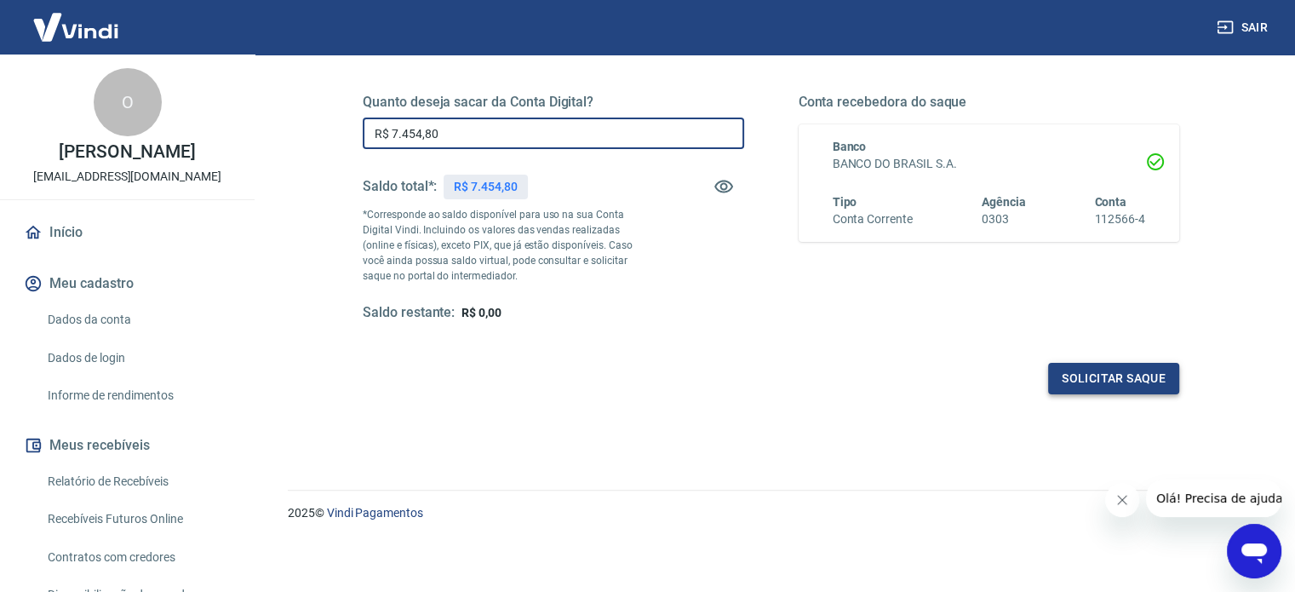
type input "R$ 7.454,80"
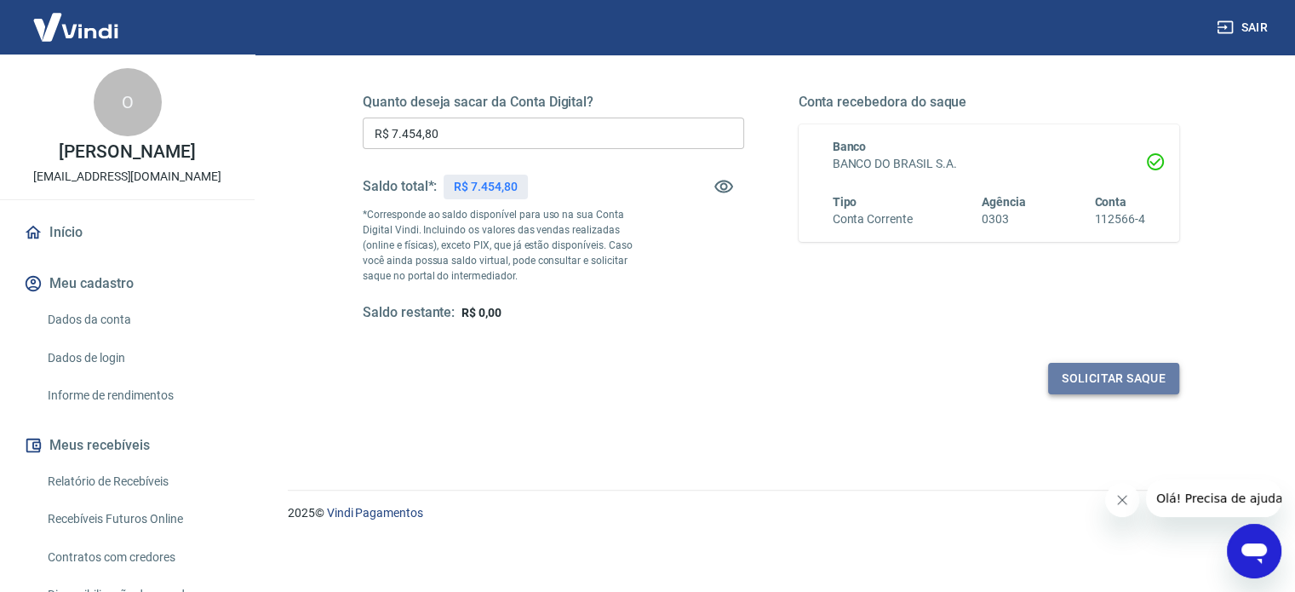
click at [1090, 381] on button "Solicitar saque" at bounding box center [1113, 379] width 131 height 32
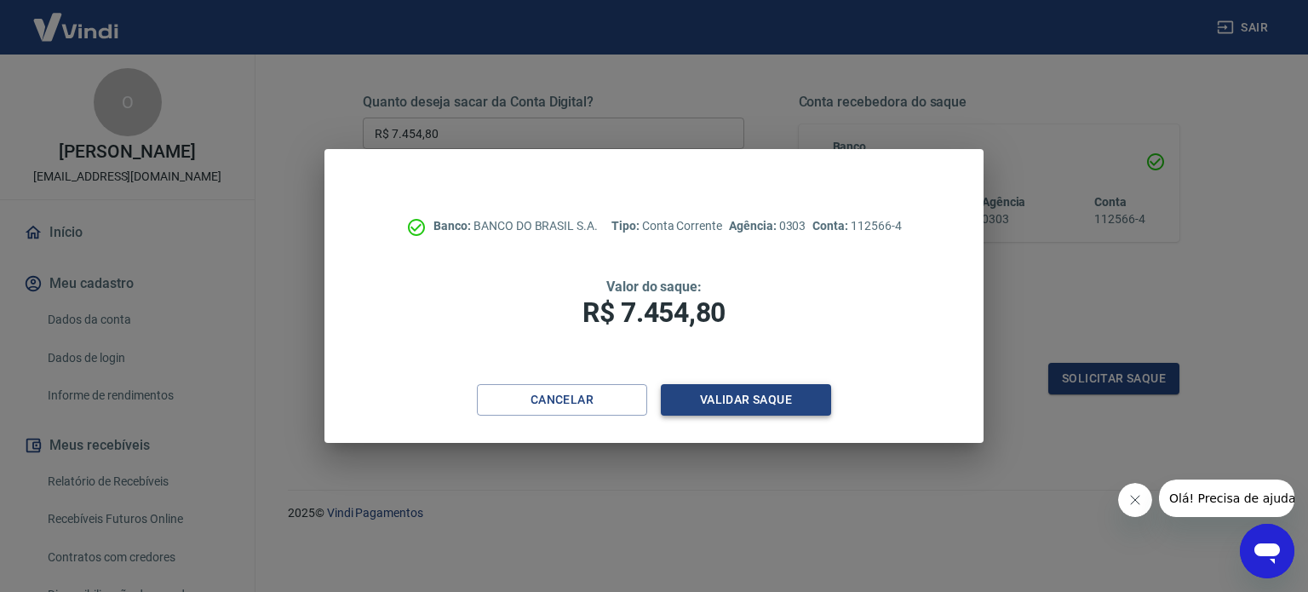
click at [777, 394] on button "Validar saque" at bounding box center [746, 400] width 170 height 32
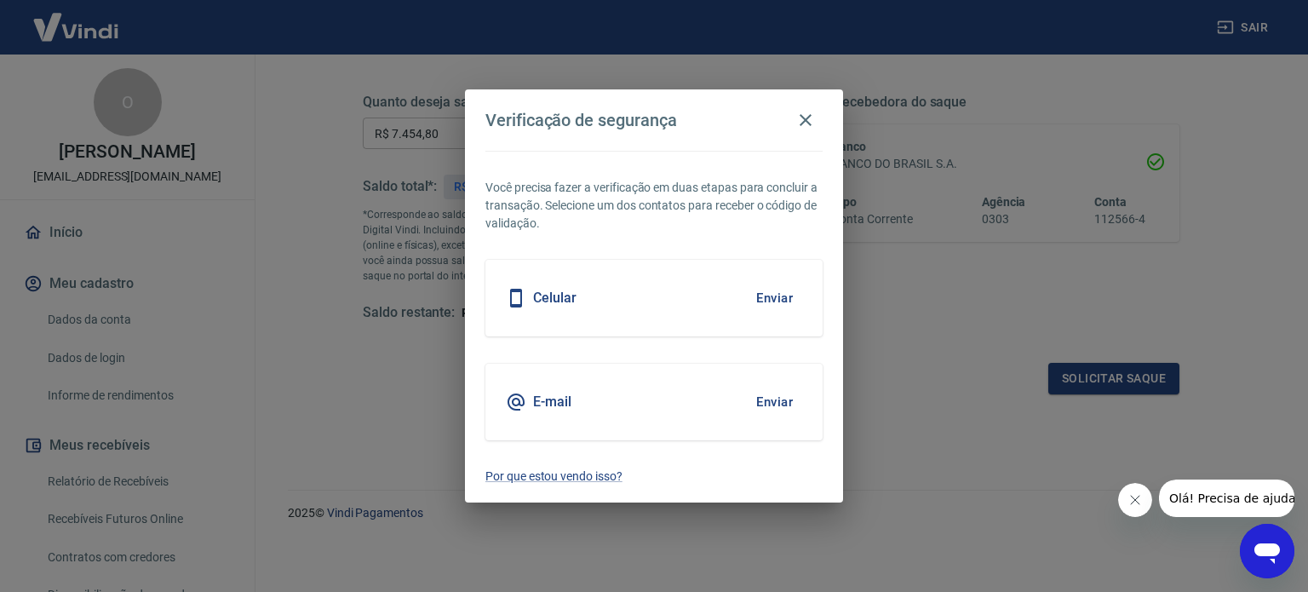
click at [766, 396] on button "Enviar" at bounding box center [774, 402] width 55 height 36
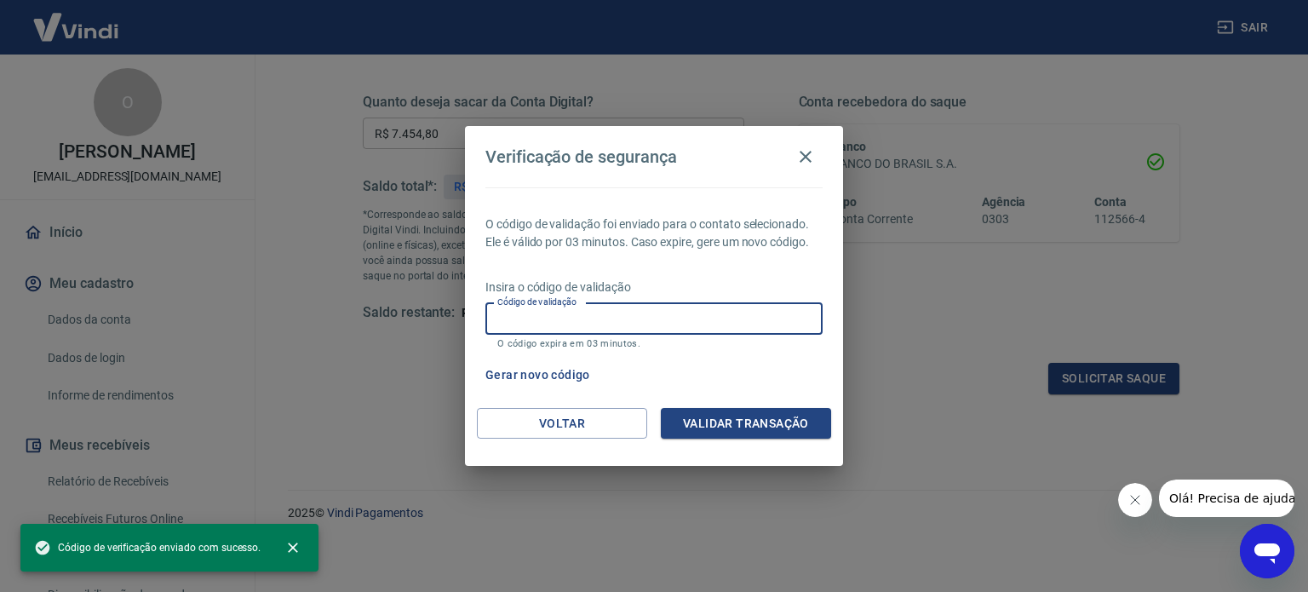
click at [685, 318] on input "Código de validação" at bounding box center [653, 319] width 337 height 32
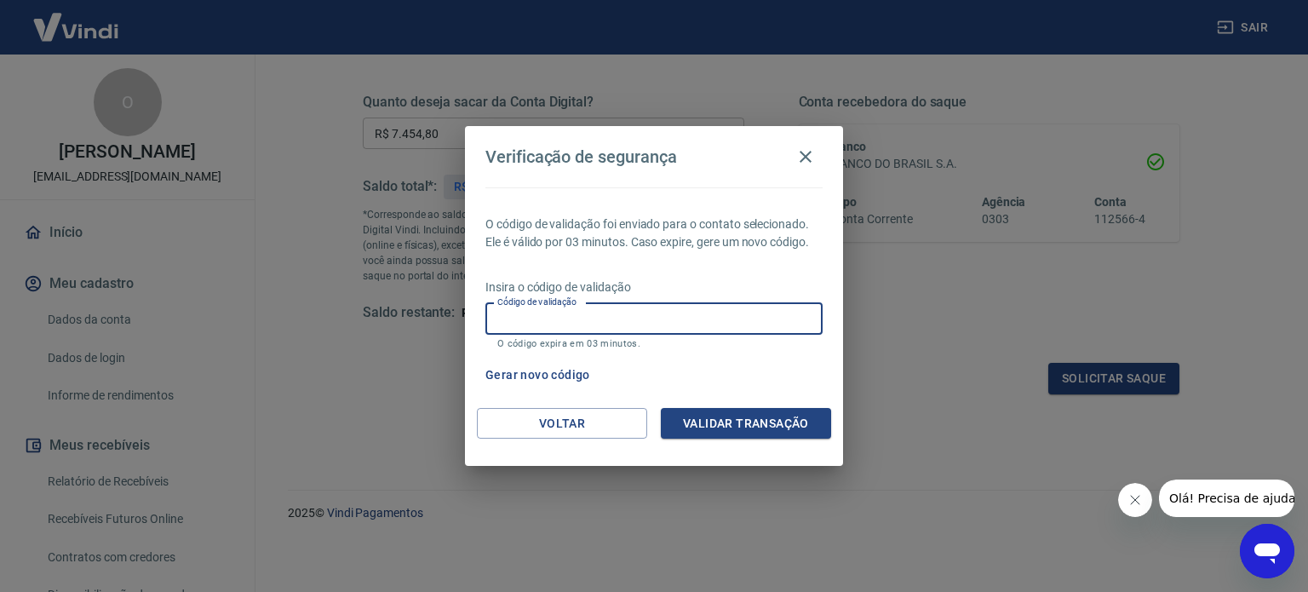
click at [581, 321] on input "Código de validação" at bounding box center [653, 319] width 337 height 32
type input "678948"
click at [750, 421] on button "Validar transação" at bounding box center [746, 424] width 170 height 32
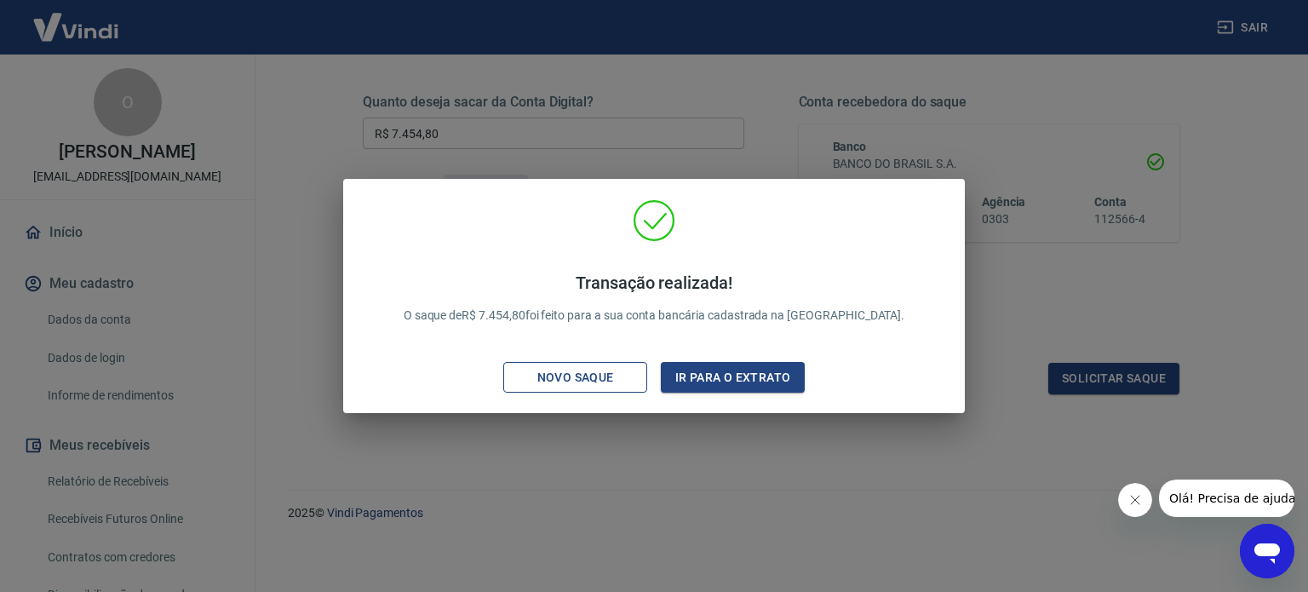
click at [639, 376] on button "Novo saque" at bounding box center [575, 378] width 144 height 32
